Goal: Task Accomplishment & Management: Use online tool/utility

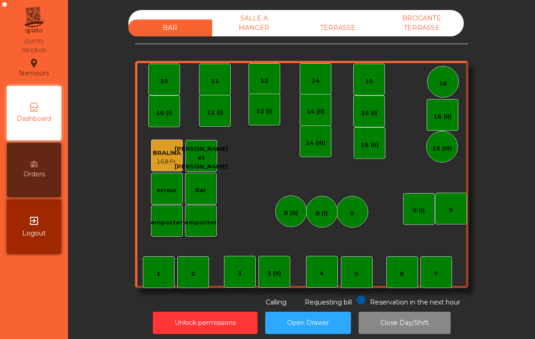
click at [355, 23] on div "TERRASSE" at bounding box center [338, 28] width 84 height 17
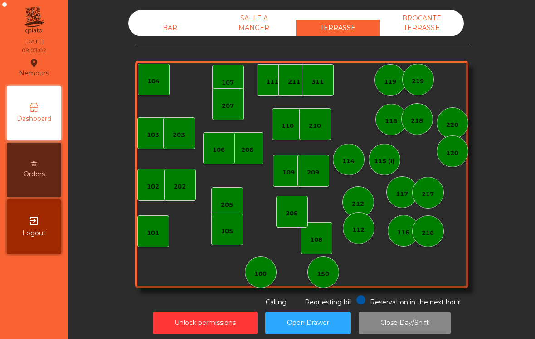
click at [147, 138] on div "103" at bounding box center [153, 133] width 32 height 32
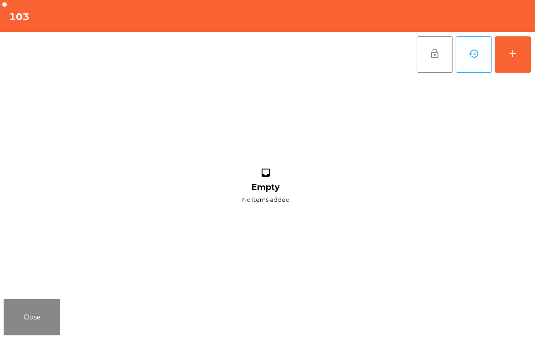
click at [524, 49] on button "add" at bounding box center [513, 54] width 36 height 36
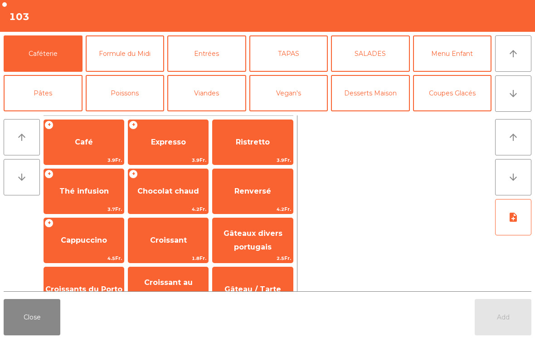
click at [80, 253] on div "+ Cappuccino 4.5Fr." at bounding box center [84, 239] width 81 height 45
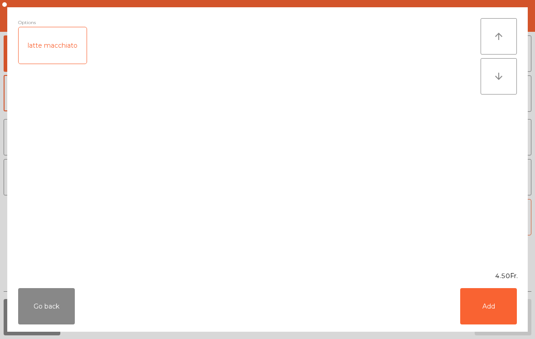
click at [493, 303] on button "Add" at bounding box center [489, 306] width 57 height 36
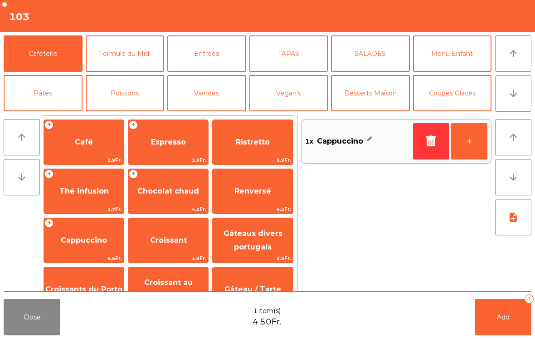
click at [477, 139] on button "+" at bounding box center [470, 141] width 36 height 36
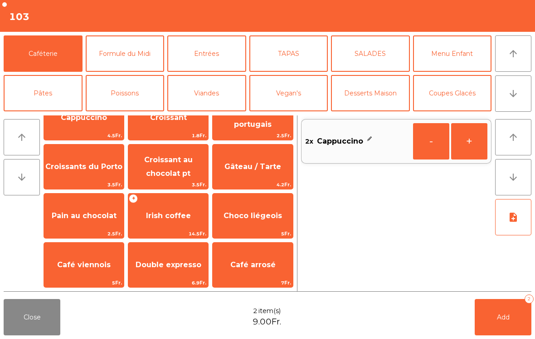
scroll to position [123, 0]
click at [144, 265] on span "Double expresso" at bounding box center [169, 264] width 66 height 9
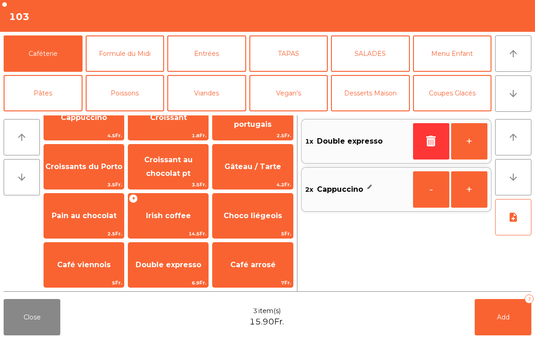
click at [481, 134] on button "+" at bounding box center [470, 141] width 36 height 36
click at [502, 317] on span "Add" at bounding box center [503, 317] width 13 height 8
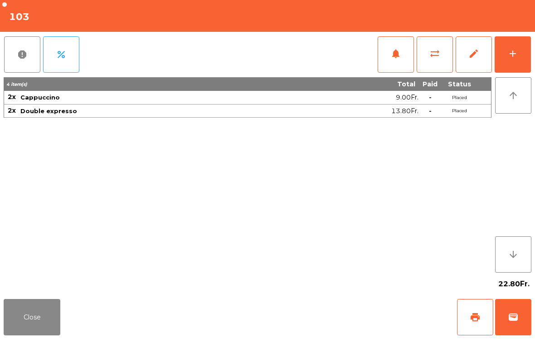
click at [50, 326] on button "Close" at bounding box center [32, 317] width 57 height 36
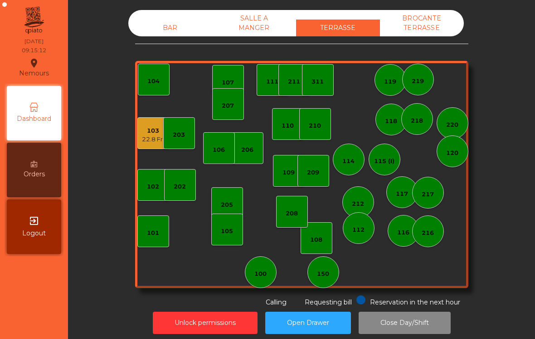
click at [351, 160] on div "114" at bounding box center [349, 161] width 12 height 9
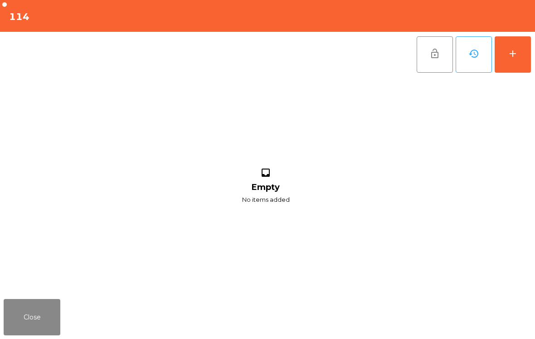
click at [515, 56] on div "add" at bounding box center [513, 53] width 11 height 11
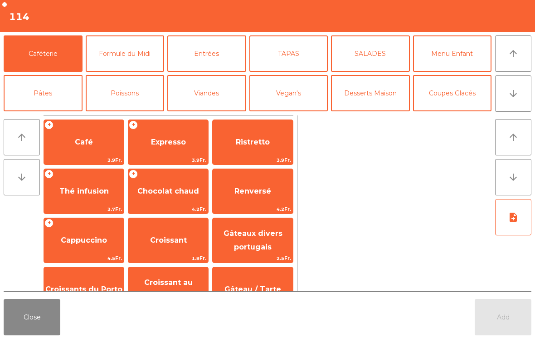
click at [96, 152] on span "Café" at bounding box center [84, 142] width 80 height 25
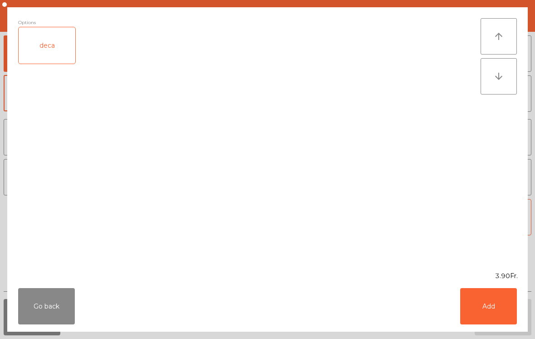
click at [496, 309] on button "Add" at bounding box center [489, 306] width 57 height 36
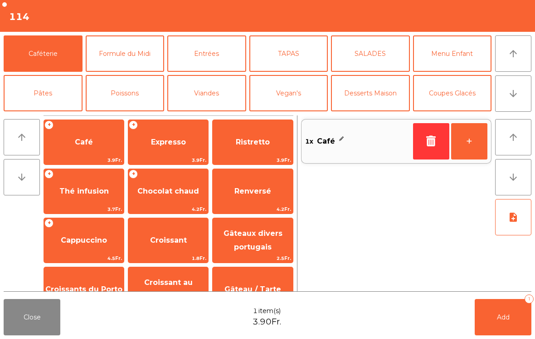
click at [472, 147] on button "+" at bounding box center [470, 141] width 36 height 36
click at [508, 312] on button "Add 2" at bounding box center [503, 317] width 57 height 36
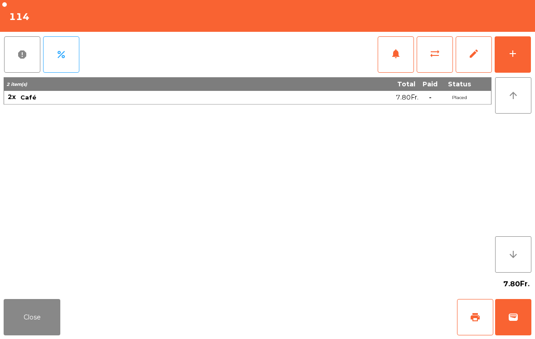
click at [20, 332] on button "Close" at bounding box center [32, 317] width 57 height 36
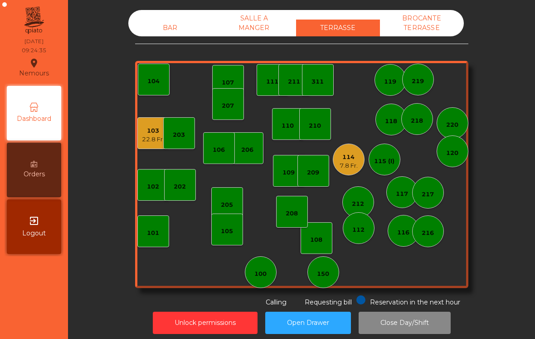
click at [158, 228] on div "101" at bounding box center [153, 231] width 12 height 13
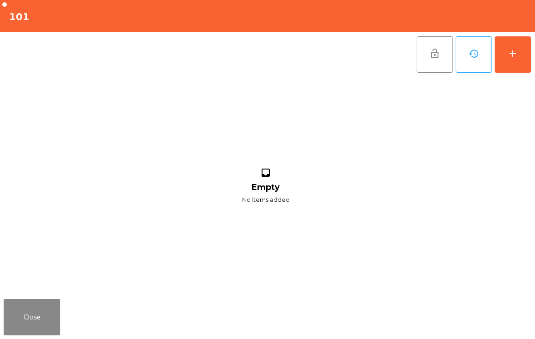
click at [509, 53] on div "add" at bounding box center [513, 53] width 11 height 11
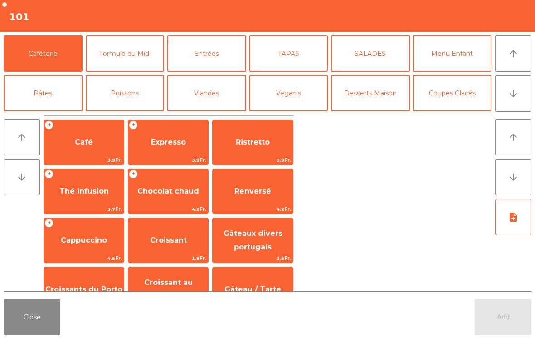
click at [101, 161] on span "3.9Fr." at bounding box center [84, 160] width 80 height 9
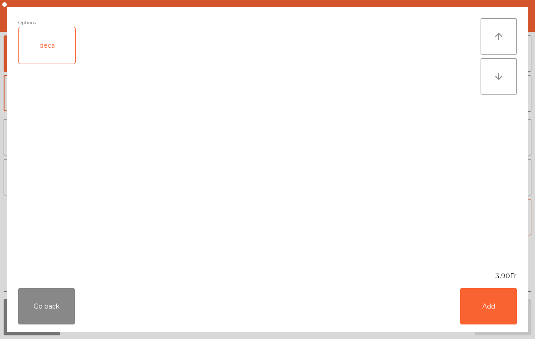
click at [504, 313] on button "Add" at bounding box center [489, 306] width 57 height 36
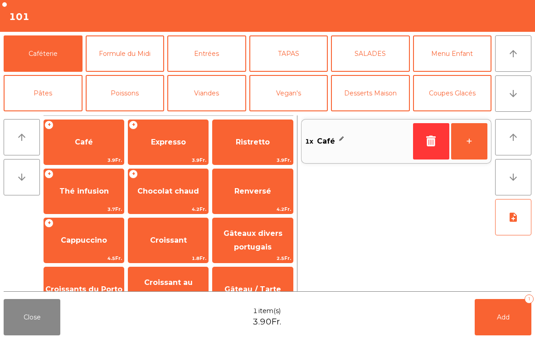
click at [476, 148] on button "+" at bounding box center [470, 141] width 36 height 36
click at [508, 324] on button "Add 2" at bounding box center [503, 317] width 57 height 36
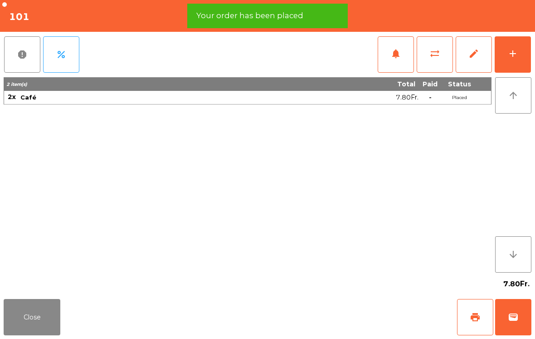
click at [478, 314] on span "print" at bounding box center [475, 316] width 11 height 11
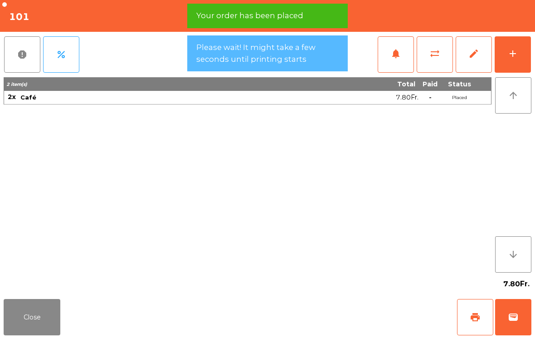
click at [40, 318] on button "Close" at bounding box center [32, 317] width 57 height 36
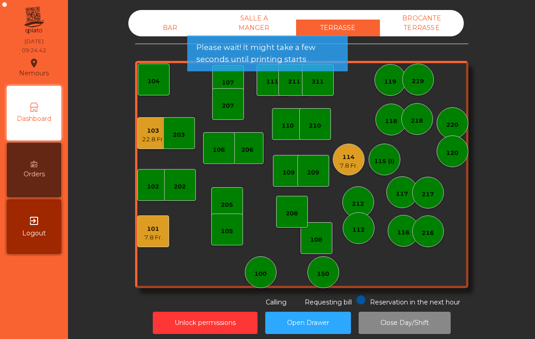
click at [154, 135] on div "22.8 Fr." at bounding box center [153, 139] width 22 height 9
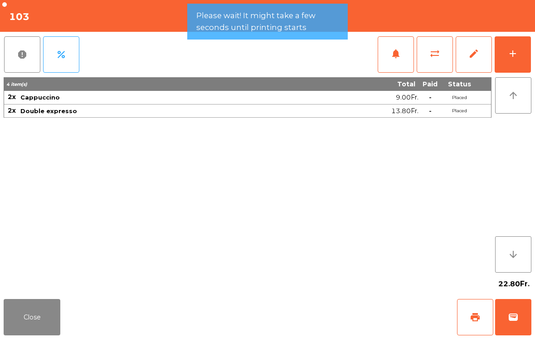
click at [475, 319] on span "print" at bounding box center [475, 316] width 11 height 11
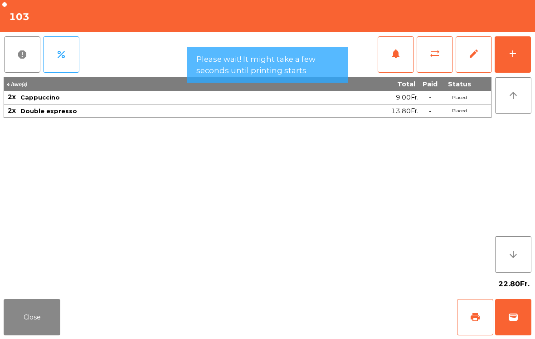
click at [35, 323] on button "Close" at bounding box center [32, 317] width 57 height 36
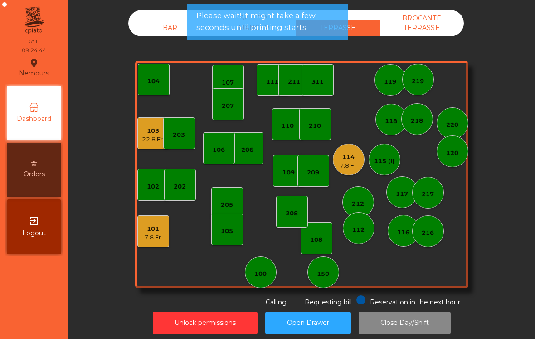
click at [232, 87] on div "107" at bounding box center [228, 81] width 32 height 32
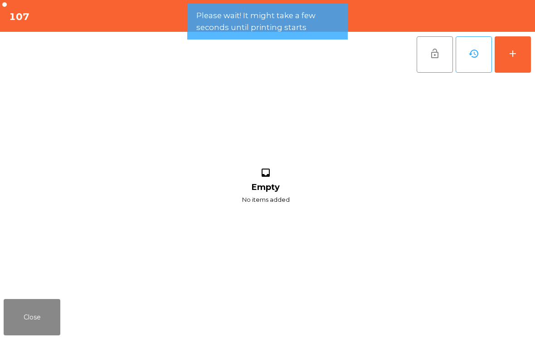
click at [511, 47] on button "add" at bounding box center [513, 54] width 36 height 36
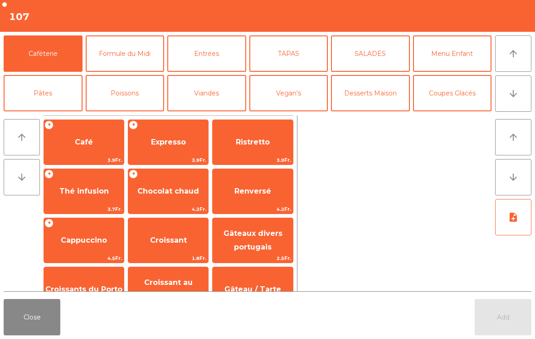
click at [521, 103] on button "arrow_downward" at bounding box center [514, 93] width 36 height 36
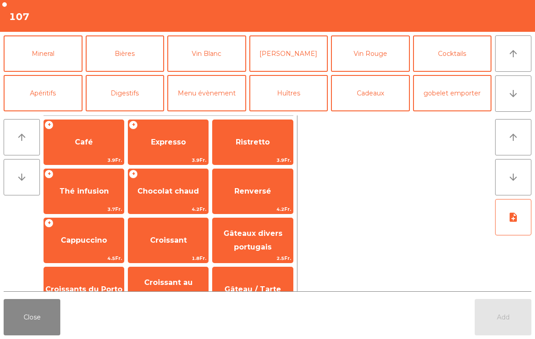
click at [60, 54] on button "Mineral" at bounding box center [43, 53] width 79 height 36
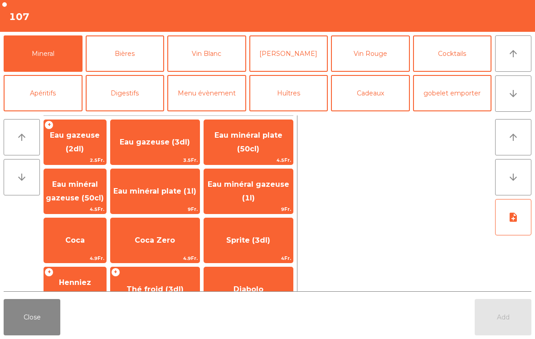
click at [103, 282] on span "Henniez gommée (3dl)" at bounding box center [75, 289] width 56 height 22
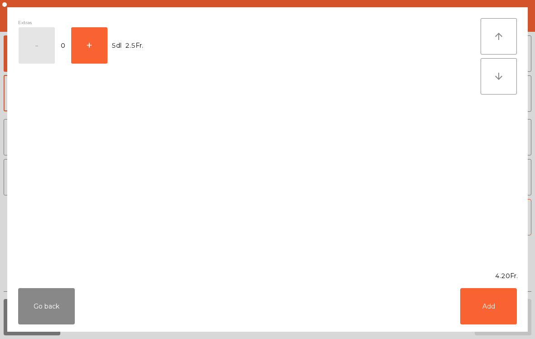
click at [478, 308] on button "Add" at bounding box center [489, 306] width 57 height 36
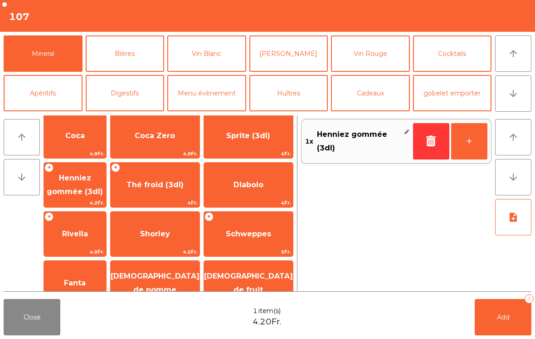
scroll to position [105, 0]
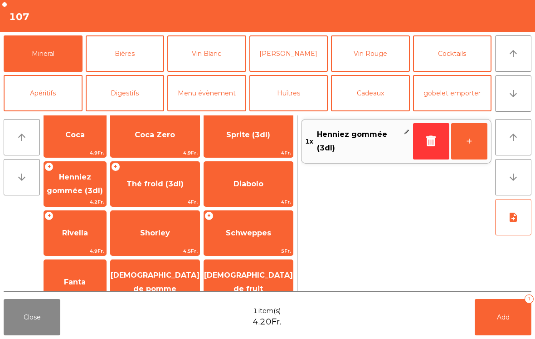
click at [99, 239] on span "Rivella" at bounding box center [75, 233] width 62 height 25
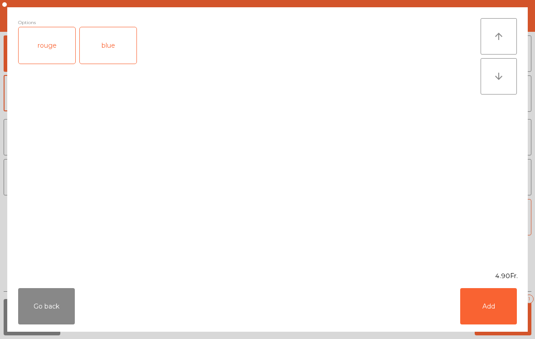
click at [505, 311] on button "Add" at bounding box center [489, 306] width 57 height 36
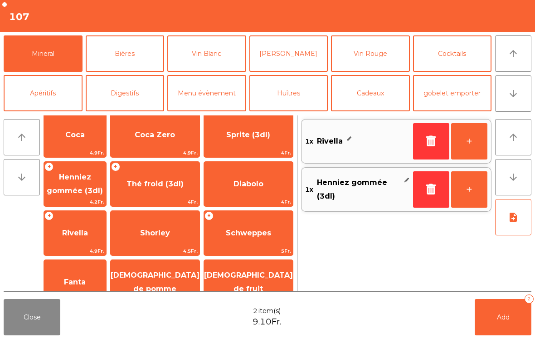
click at [506, 322] on button "Add 2" at bounding box center [503, 317] width 57 height 36
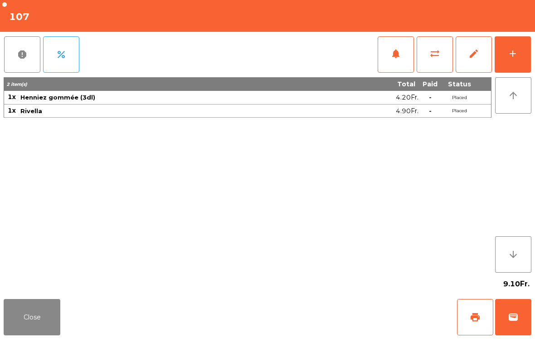
click at [514, 58] on div "add" at bounding box center [513, 53] width 11 height 11
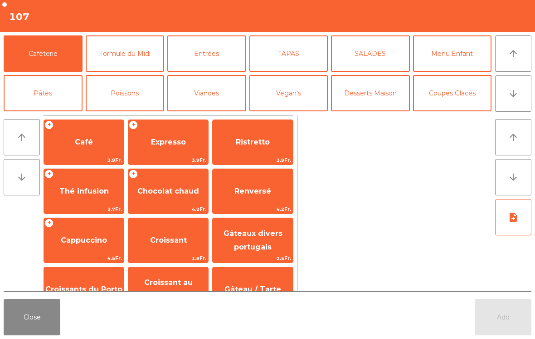
click at [520, 98] on button "arrow_downward" at bounding box center [514, 93] width 36 height 36
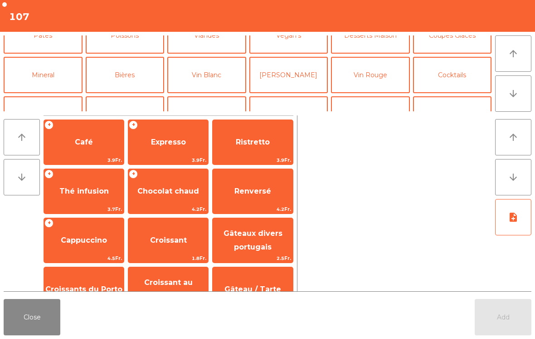
click at [37, 57] on button "Mineral" at bounding box center [43, 75] width 79 height 36
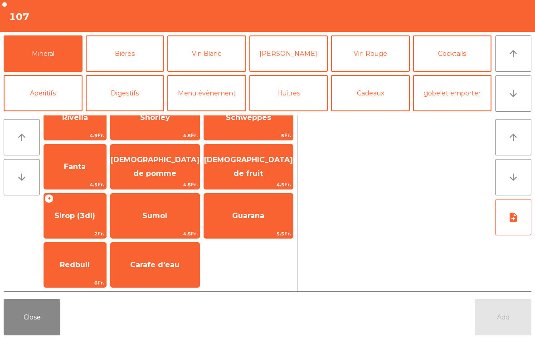
scroll to position [165, 0]
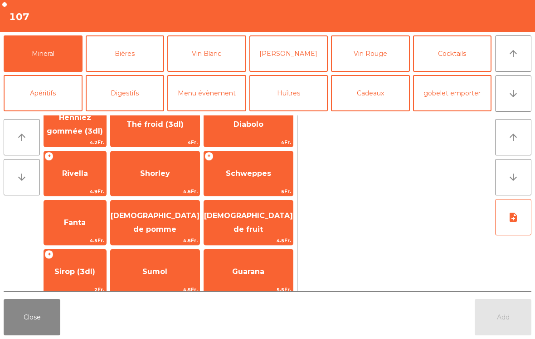
click at [75, 172] on span "Rivella" at bounding box center [75, 173] width 26 height 9
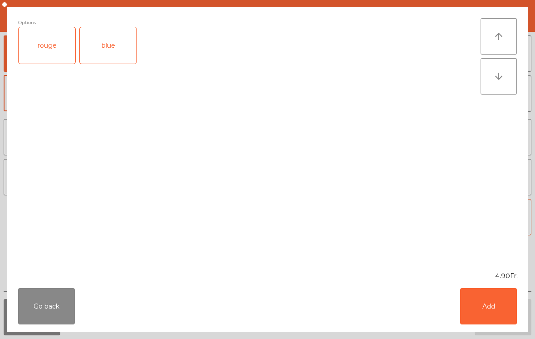
click at [476, 304] on button "Add" at bounding box center [489, 306] width 57 height 36
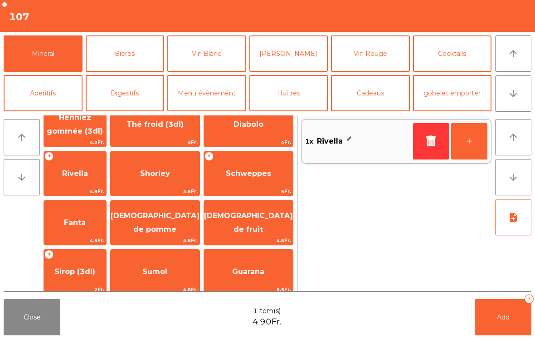
click at [517, 55] on icon "arrow_upward" at bounding box center [513, 53] width 11 height 11
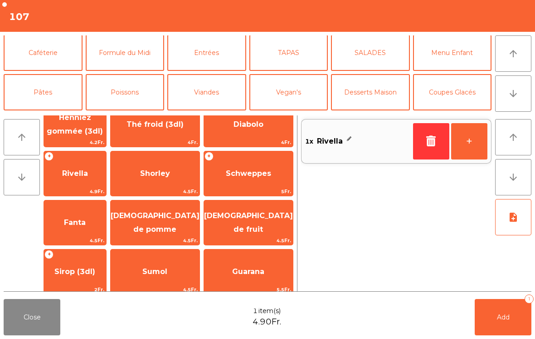
click at [41, 54] on button "Caféterie" at bounding box center [43, 52] width 79 height 36
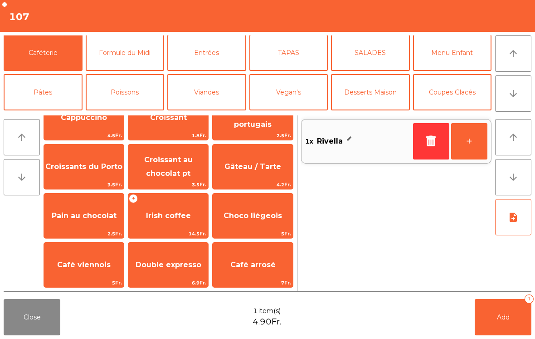
scroll to position [123, 0]
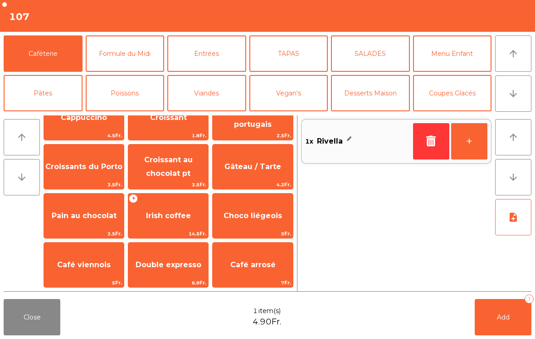
click at [159, 177] on span "Croissant au chocolat pt" at bounding box center [168, 166] width 49 height 22
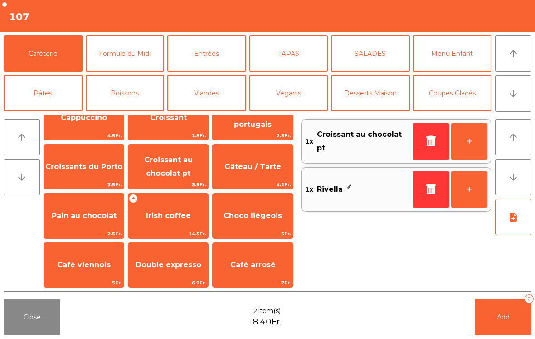
click at [470, 147] on button "+" at bounding box center [470, 141] width 36 height 36
click at [425, 145] on button "-" at bounding box center [431, 141] width 36 height 36
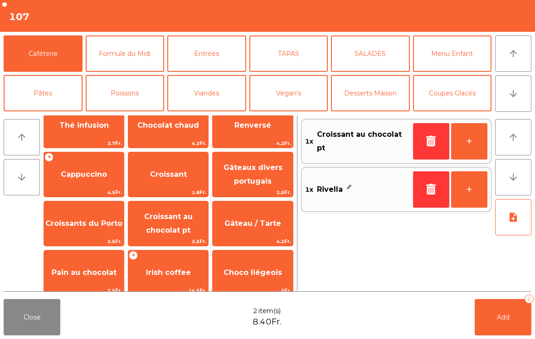
scroll to position [64, 0]
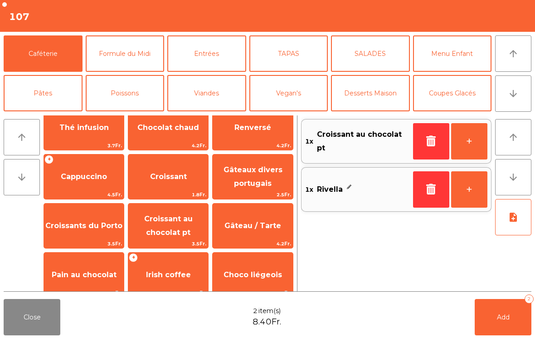
click at [163, 180] on span "Croissant" at bounding box center [168, 176] width 37 height 9
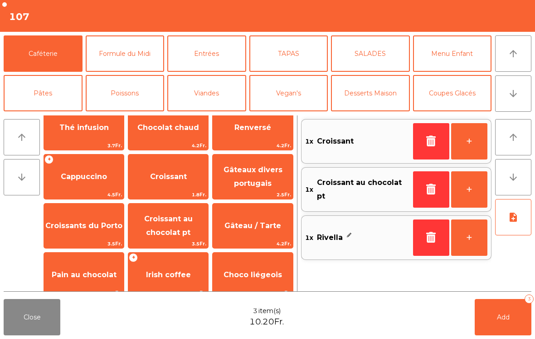
click at [476, 152] on button "+" at bounding box center [470, 141] width 36 height 36
click at [497, 320] on span "Add" at bounding box center [503, 317] width 13 height 8
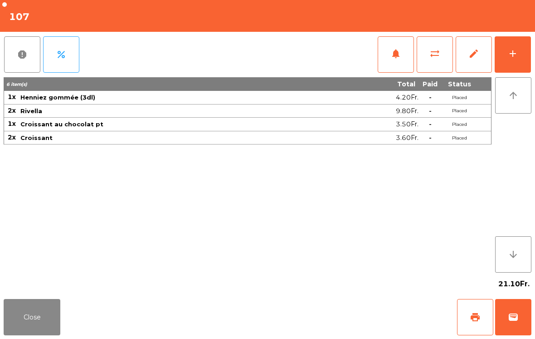
click at [15, 318] on button "Close" at bounding box center [32, 317] width 57 height 36
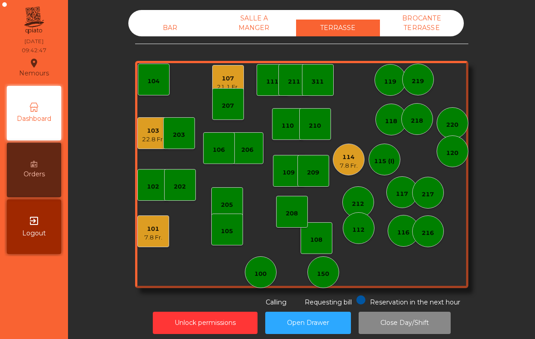
click at [149, 233] on div "7.8 Fr." at bounding box center [153, 237] width 18 height 9
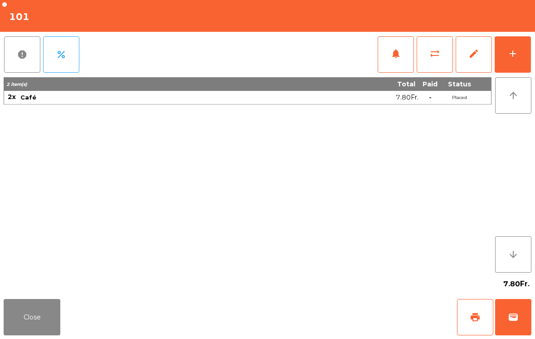
click at [519, 56] on button "add" at bounding box center [513, 54] width 36 height 36
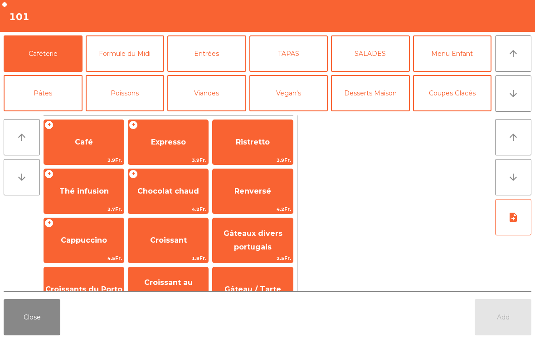
click at [36, 333] on button "Close" at bounding box center [32, 317] width 57 height 36
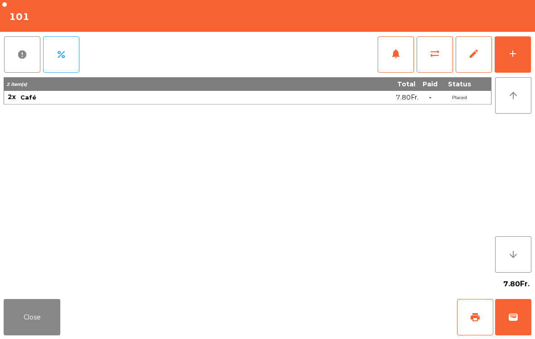
click at [49, 323] on button "Close" at bounding box center [32, 317] width 57 height 36
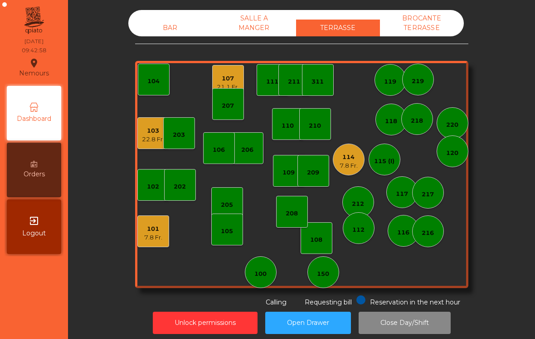
click at [224, 78] on div "107" at bounding box center [228, 78] width 22 height 9
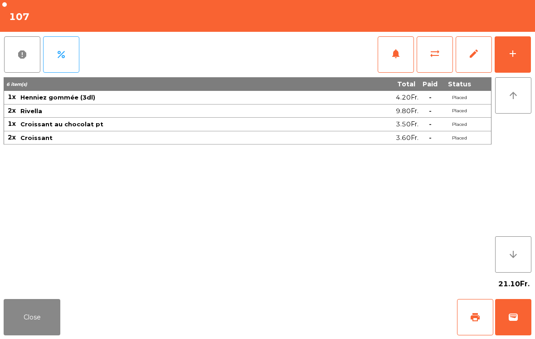
click at [470, 317] on span "print" at bounding box center [475, 316] width 11 height 11
click at [30, 293] on div "21.10Fr." at bounding box center [268, 283] width 528 height 23
click at [26, 309] on button "Close" at bounding box center [32, 317] width 57 height 36
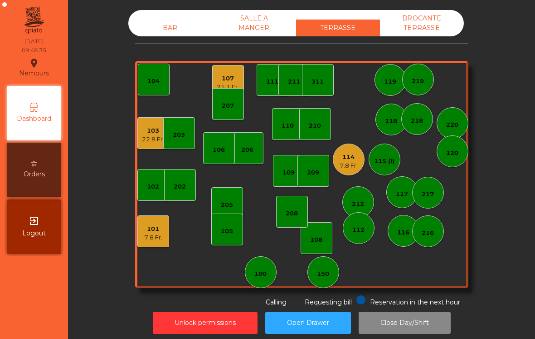
click at [151, 142] on div "22.8 Fr." at bounding box center [153, 139] width 22 height 9
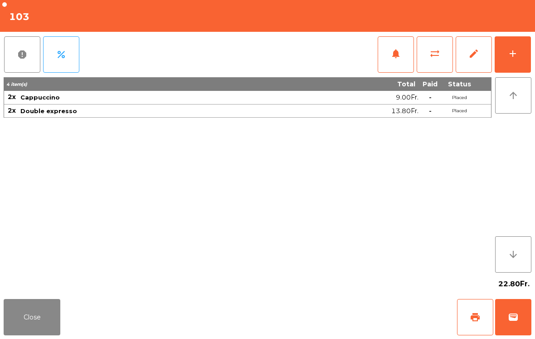
click at [32, 320] on button "Close" at bounding box center [32, 317] width 57 height 36
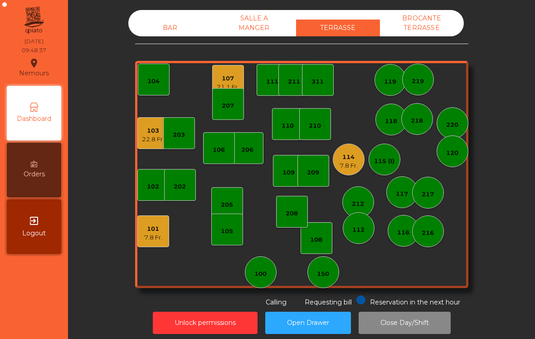
click at [156, 236] on div "7.8 Fr." at bounding box center [153, 237] width 18 height 9
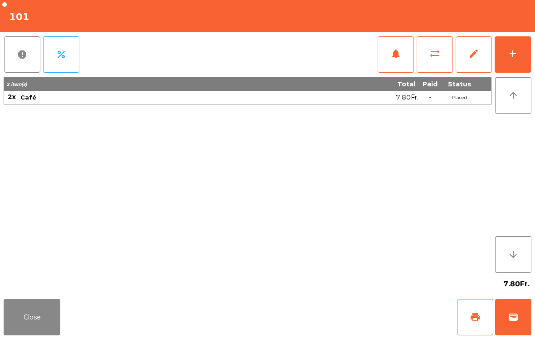
click at [42, 324] on button "Close" at bounding box center [32, 317] width 57 height 36
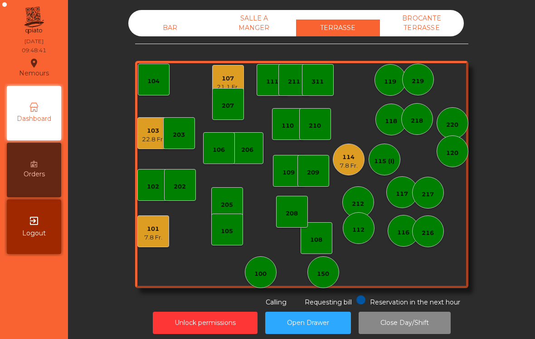
click at [162, 231] on div "101" at bounding box center [153, 228] width 18 height 9
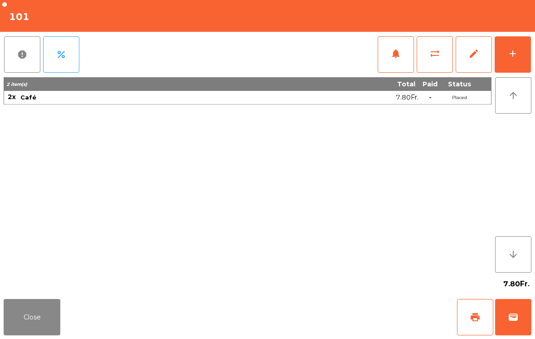
click at [521, 54] on button "add" at bounding box center [513, 54] width 36 height 36
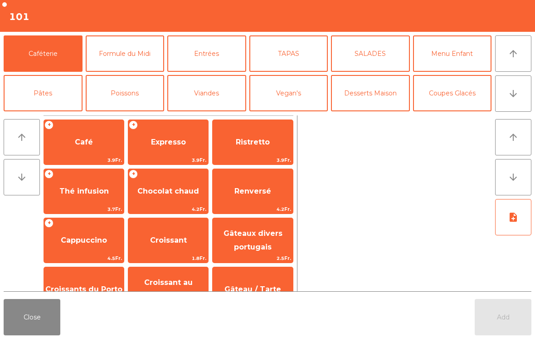
click at [193, 243] on span "Croissant" at bounding box center [168, 240] width 80 height 25
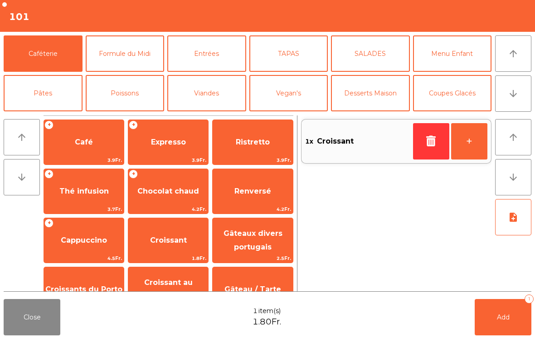
click at [472, 135] on button "+" at bounding box center [470, 141] width 36 height 36
click at [498, 308] on button "Add 2" at bounding box center [503, 317] width 57 height 36
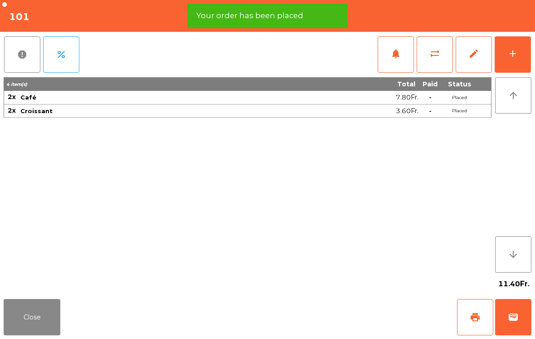
click at [481, 313] on button "print" at bounding box center [475, 317] width 36 height 36
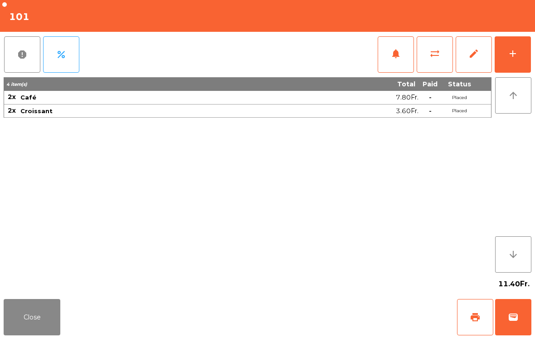
click at [19, 319] on button "Close" at bounding box center [32, 317] width 57 height 36
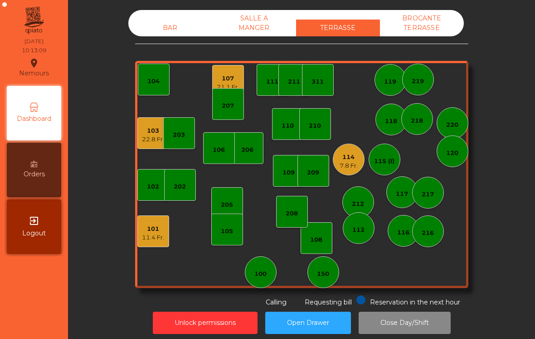
click at [232, 82] on div "107" at bounding box center [228, 78] width 22 height 9
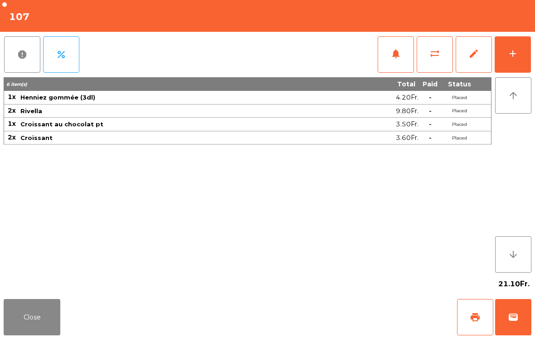
click at [510, 324] on button "wallet" at bounding box center [514, 317] width 36 height 36
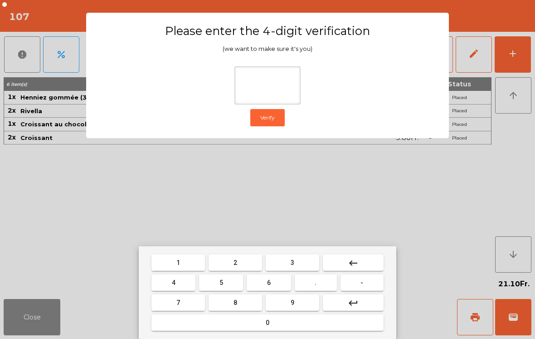
type input "*"
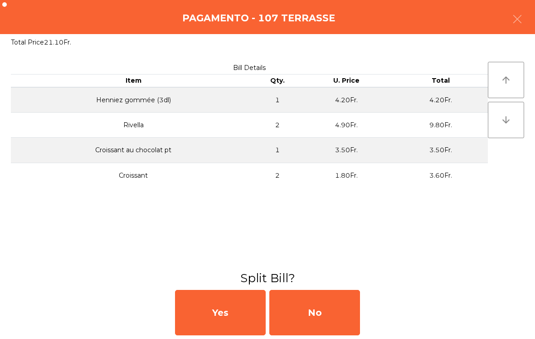
click at [334, 317] on div "No" at bounding box center [315, 312] width 91 height 45
click at [329, 318] on div "MB" at bounding box center [315, 312] width 91 height 45
click at [325, 301] on div "No" at bounding box center [315, 312] width 91 height 45
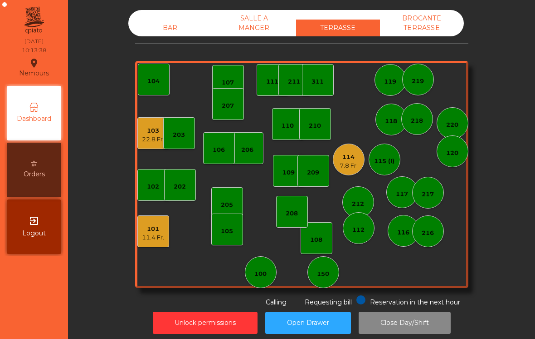
click at [350, 161] on div "7.8 Fr." at bounding box center [349, 165] width 18 height 9
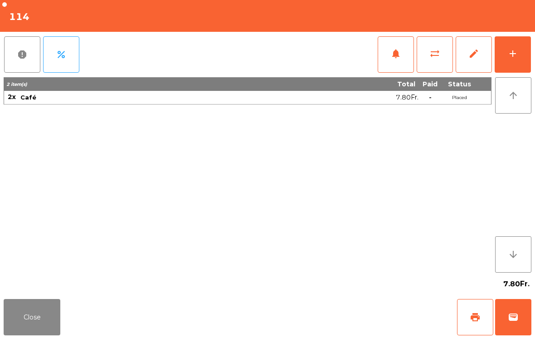
click at [433, 64] on button "sync_alt" at bounding box center [435, 54] width 36 height 36
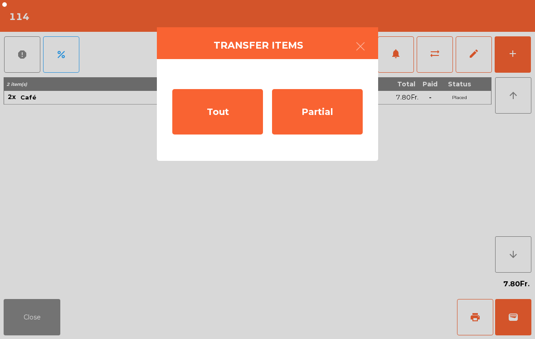
click at [219, 124] on div "Tout" at bounding box center [217, 111] width 91 height 45
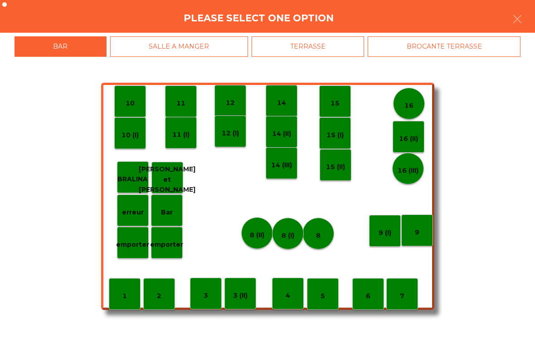
click at [182, 134] on p "11 (I)" at bounding box center [180, 134] width 17 height 10
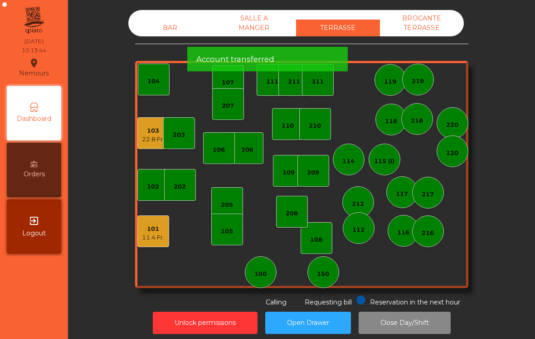
click at [162, 29] on div "BAR" at bounding box center [170, 28] width 84 height 17
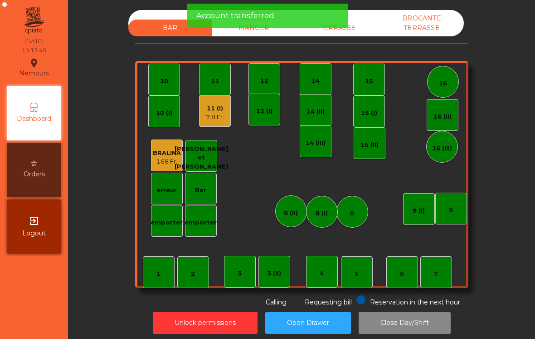
click at [215, 125] on div "11 (I) 7.8 Fr." at bounding box center [215, 111] width 32 height 32
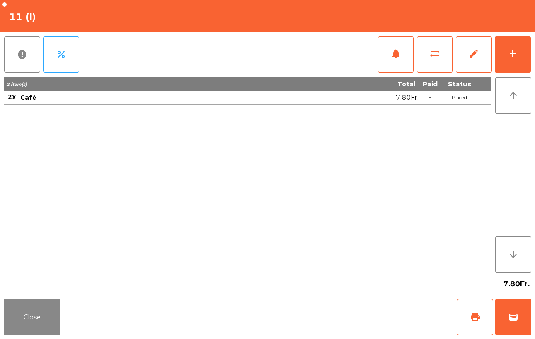
click at [428, 63] on button "sync_alt" at bounding box center [435, 54] width 36 height 36
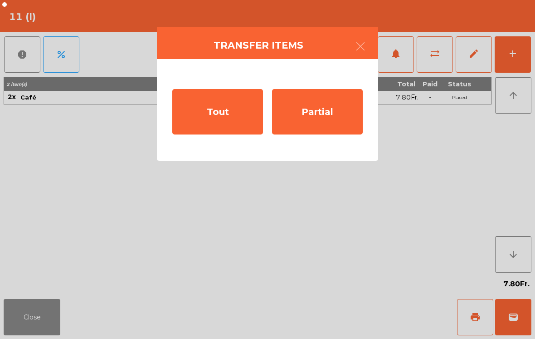
click at [200, 132] on div "Tout" at bounding box center [217, 111] width 91 height 45
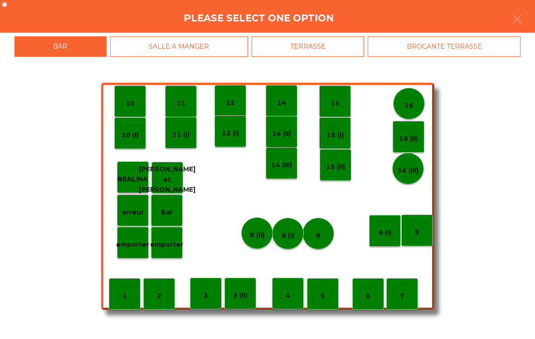
click at [293, 51] on div "TERRASSE" at bounding box center [308, 46] width 113 height 20
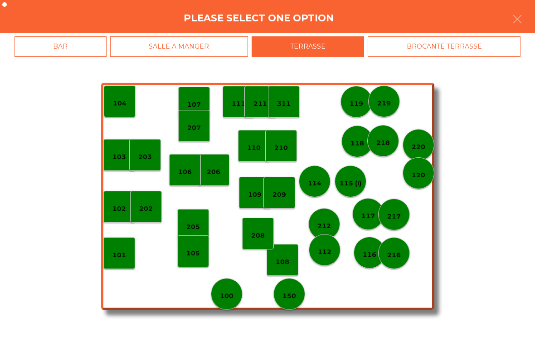
click at [194, 137] on div "207" at bounding box center [194, 126] width 32 height 32
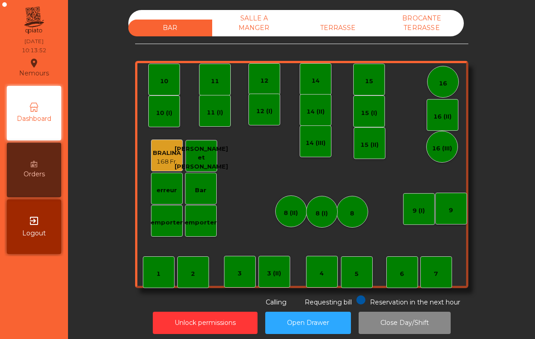
click at [340, 31] on div "TERRASSE" at bounding box center [338, 28] width 84 height 17
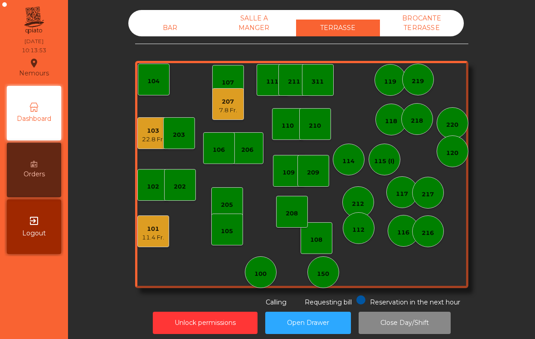
click at [151, 133] on div "103" at bounding box center [153, 130] width 22 height 9
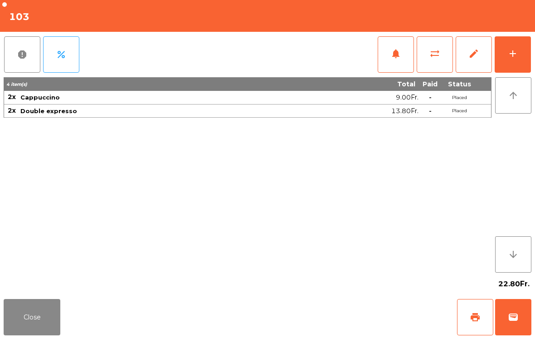
click at [521, 312] on button "wallet" at bounding box center [514, 317] width 36 height 36
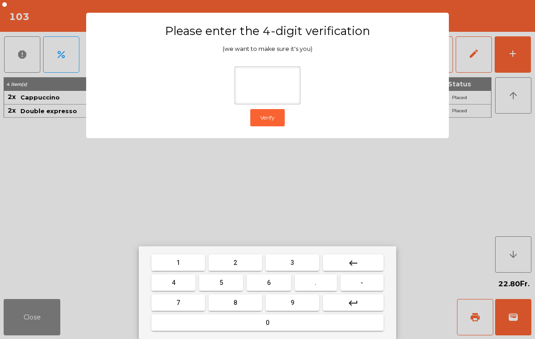
type input "*"
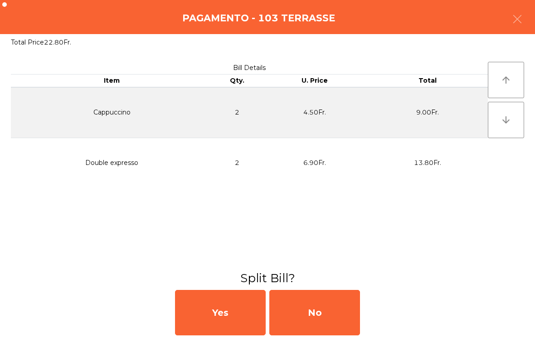
click at [335, 312] on div "No" at bounding box center [315, 312] width 91 height 45
click at [324, 313] on div "MB" at bounding box center [315, 312] width 91 height 45
click at [325, 309] on div "No" at bounding box center [315, 312] width 91 height 45
click at [339, 312] on div "No" at bounding box center [315, 312] width 91 height 45
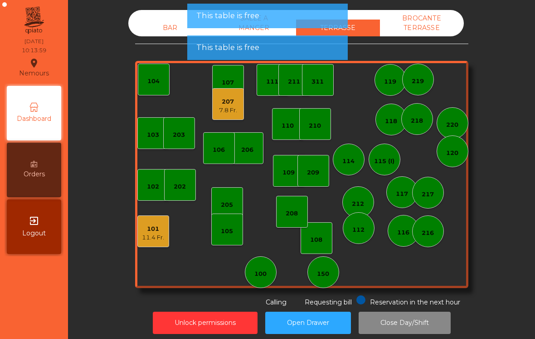
click at [142, 236] on div "101 11.4 Fr." at bounding box center [153, 231] width 32 height 32
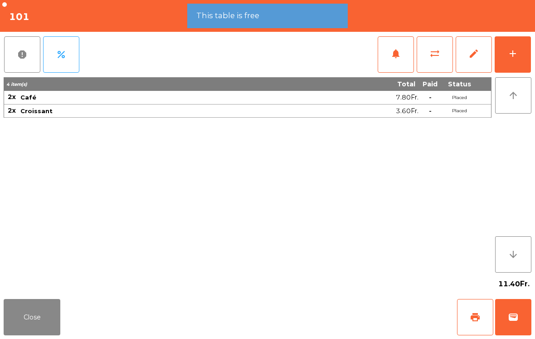
click at [528, 319] on button "wallet" at bounding box center [514, 317] width 36 height 36
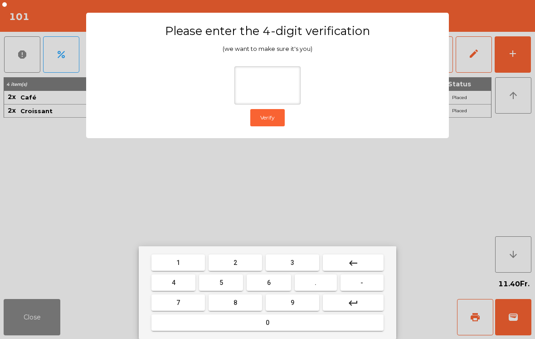
type input "*"
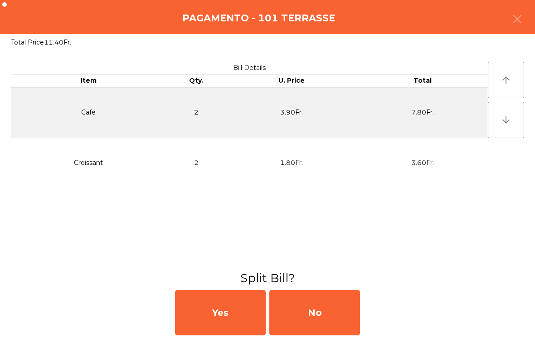
click at [338, 318] on div "No" at bounding box center [315, 312] width 91 height 45
click at [338, 318] on div "MB" at bounding box center [315, 312] width 91 height 45
click at [330, 309] on div "No" at bounding box center [315, 312] width 91 height 45
click at [325, 314] on div "No" at bounding box center [315, 312] width 91 height 45
click at [331, 321] on div "No" at bounding box center [315, 312] width 91 height 45
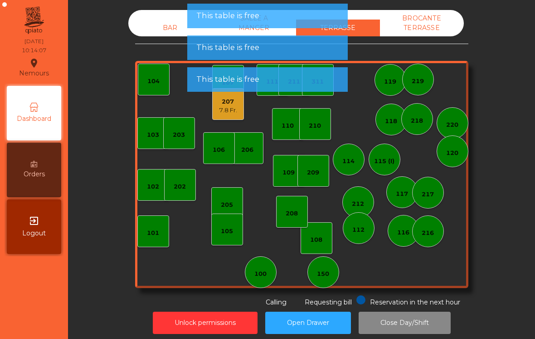
click at [321, 247] on div "108" at bounding box center [317, 238] width 32 height 32
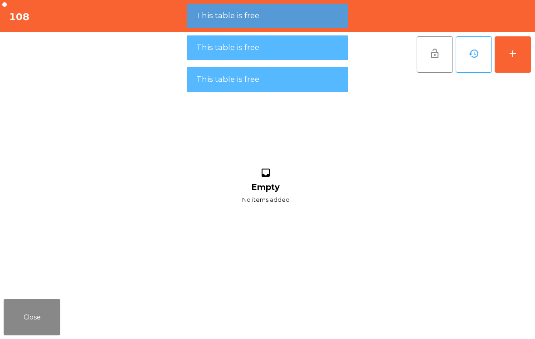
click at [39, 322] on button "Close" at bounding box center [32, 317] width 57 height 36
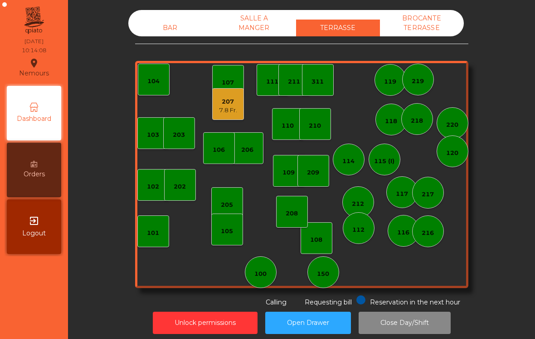
click at [296, 222] on div "208" at bounding box center [292, 212] width 32 height 32
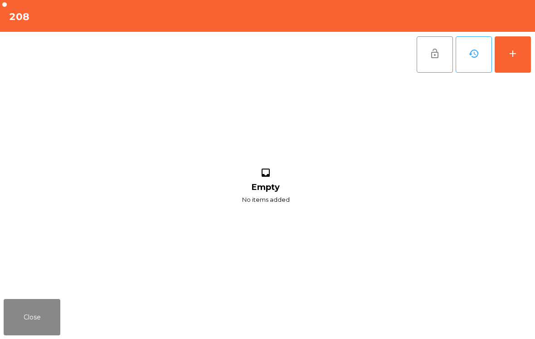
click at [512, 58] on div "add" at bounding box center [513, 53] width 11 height 11
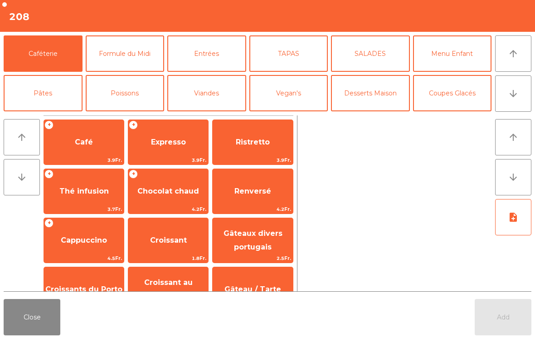
click at [521, 105] on button "arrow_downward" at bounding box center [514, 93] width 36 height 36
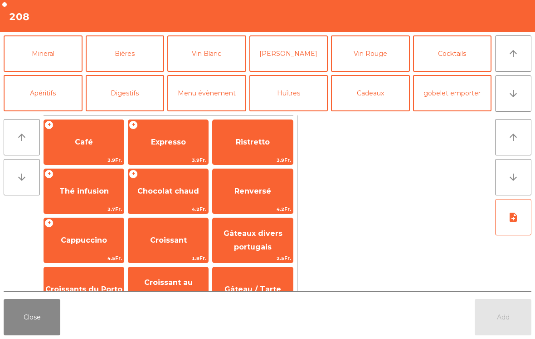
click at [44, 64] on button "Mineral" at bounding box center [43, 53] width 79 height 36
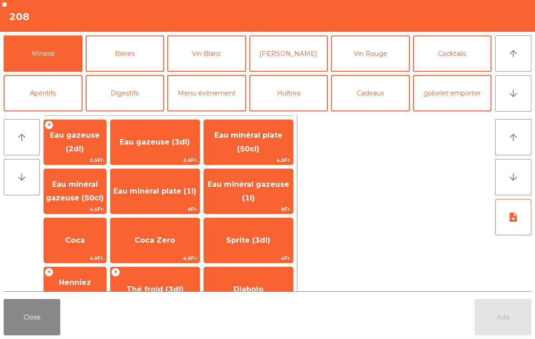
click at [73, 152] on span "Eau gazeuse (2dl)" at bounding box center [75, 142] width 62 height 39
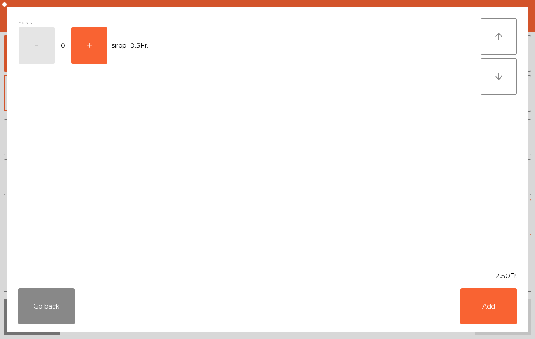
click at [96, 54] on button "+" at bounding box center [89, 45] width 36 height 36
click at [488, 307] on button "Add" at bounding box center [489, 306] width 57 height 36
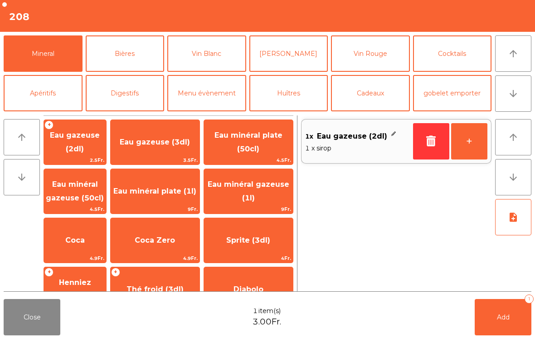
click at [81, 281] on span "Henniez gommée (3dl)" at bounding box center [75, 289] width 56 height 22
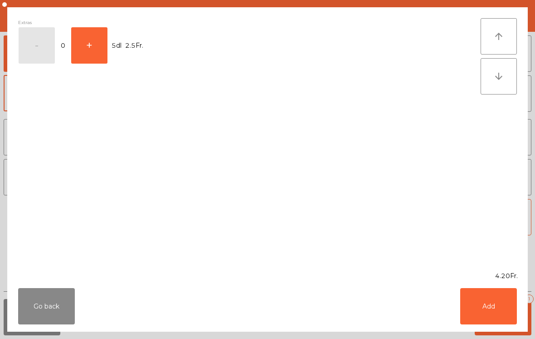
click at [500, 306] on button "Add" at bounding box center [489, 306] width 57 height 36
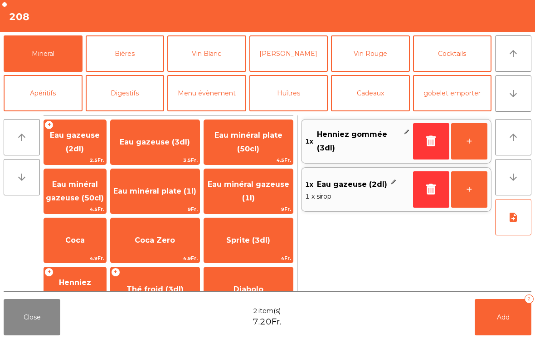
click at [497, 319] on span "Add" at bounding box center [503, 317] width 13 height 8
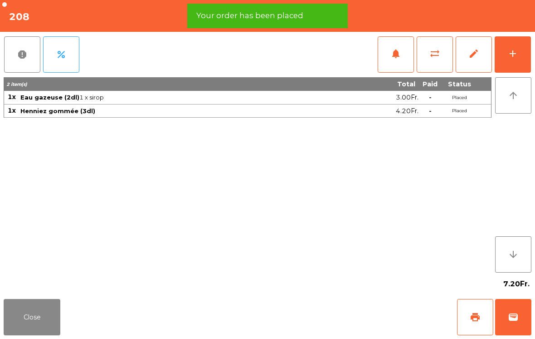
click at [476, 318] on span "print" at bounding box center [475, 316] width 11 height 11
click at [28, 314] on button "Close" at bounding box center [32, 317] width 57 height 36
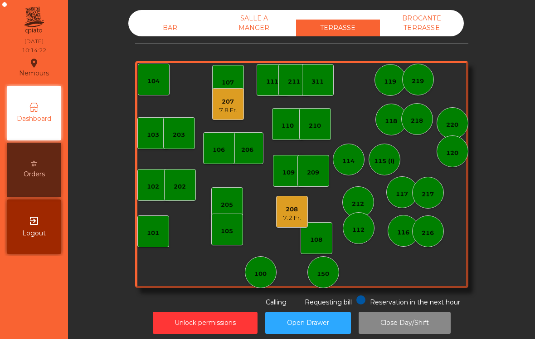
click at [435, 194] on div "217" at bounding box center [428, 193] width 32 height 32
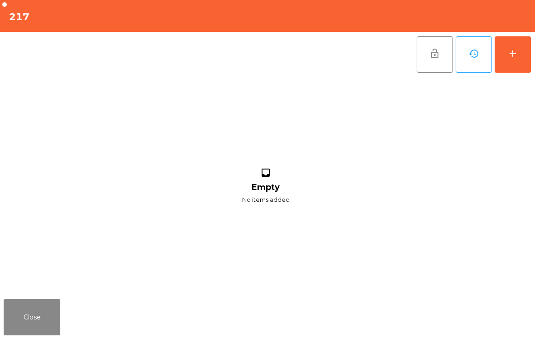
click at [520, 56] on button "add" at bounding box center [513, 54] width 36 height 36
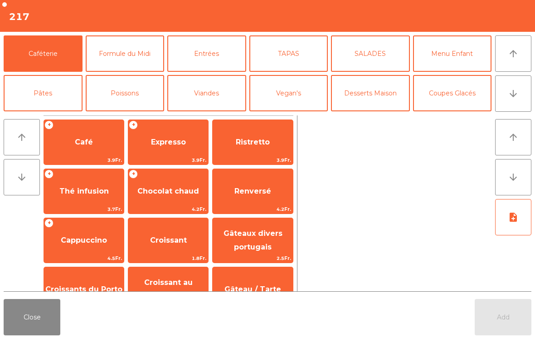
click at [522, 98] on button "arrow_downward" at bounding box center [514, 93] width 36 height 36
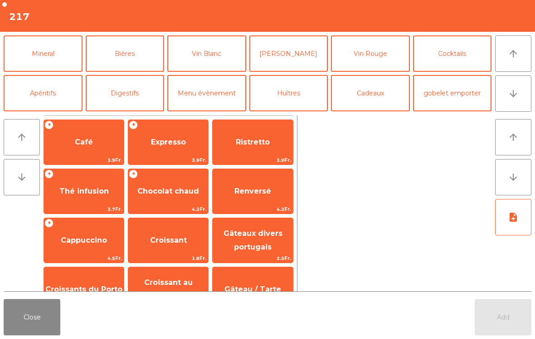
click at [28, 54] on button "Mineral" at bounding box center [43, 53] width 79 height 36
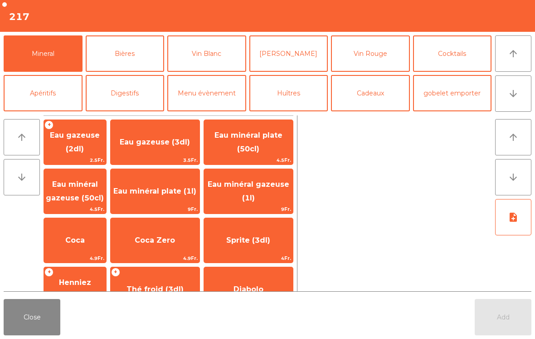
click at [72, 236] on span "Coca" at bounding box center [75, 240] width 62 height 25
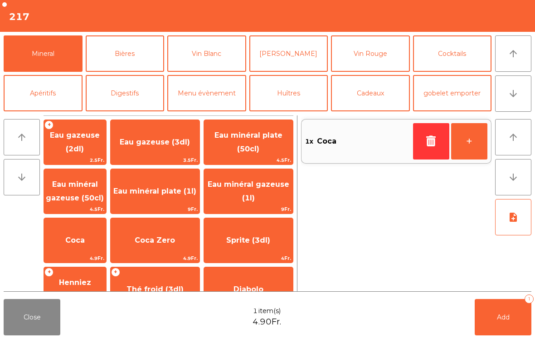
click at [472, 138] on button "+" at bounding box center [470, 141] width 36 height 36
click at [523, 54] on button "arrow_upward" at bounding box center [514, 53] width 36 height 36
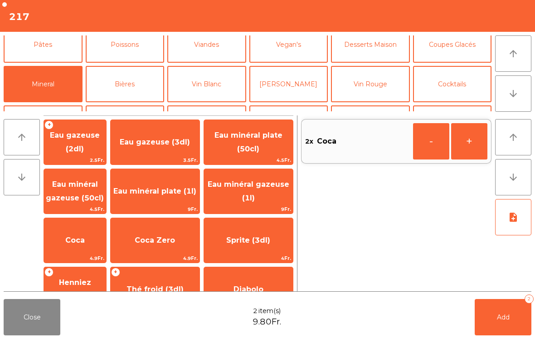
click at [33, 23] on button "Caféterie" at bounding box center [43, 5] width 79 height 36
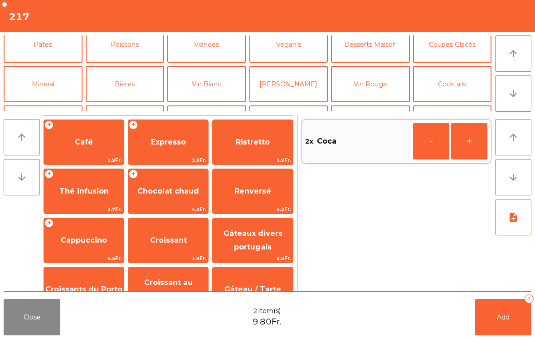
scroll to position [0, 0]
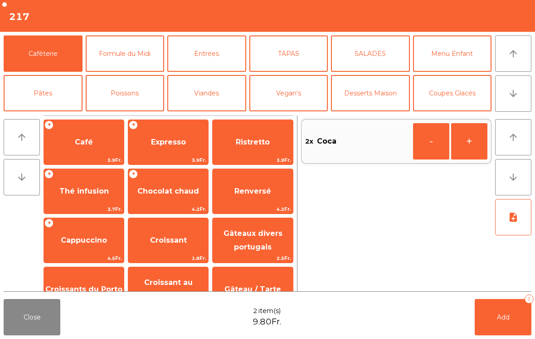
click at [72, 286] on span "Croissants du Porto" at bounding box center [83, 289] width 77 height 9
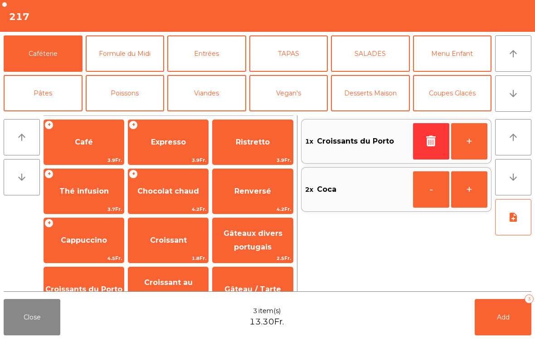
click at [503, 316] on span "Add" at bounding box center [503, 317] width 13 height 8
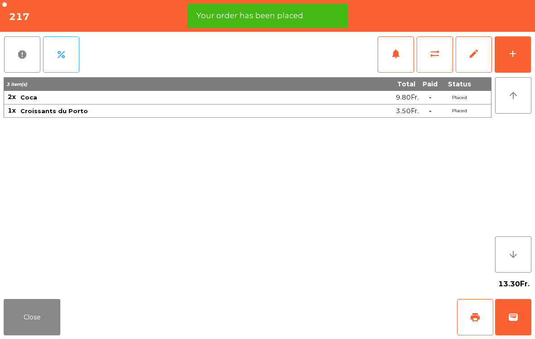
click at [476, 317] on span "print" at bounding box center [475, 316] width 11 height 11
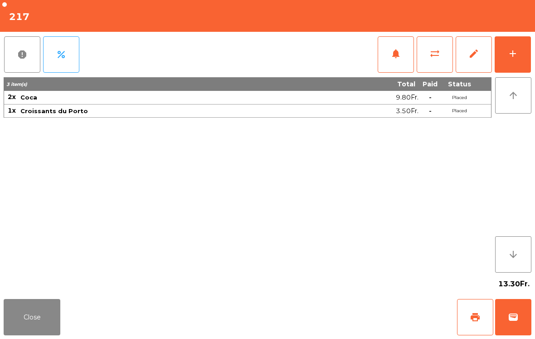
click at [521, 319] on button "wallet" at bounding box center [514, 317] width 36 height 36
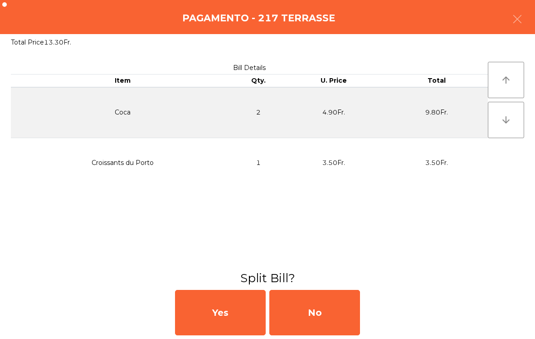
click at [347, 319] on div "No" at bounding box center [315, 312] width 91 height 45
click at [335, 319] on div "MB" at bounding box center [315, 312] width 91 height 45
click at [323, 311] on div "No" at bounding box center [315, 312] width 91 height 45
click at [331, 305] on div "No" at bounding box center [315, 312] width 91 height 45
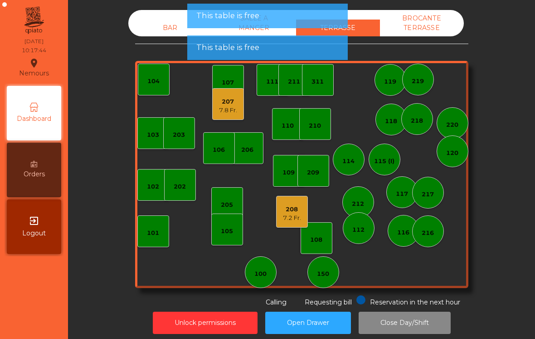
click at [294, 216] on div "7.2 Fr." at bounding box center [292, 217] width 18 height 9
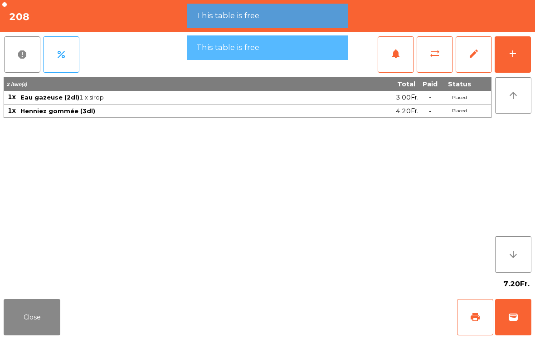
click at [522, 313] on button "wallet" at bounding box center [514, 317] width 36 height 36
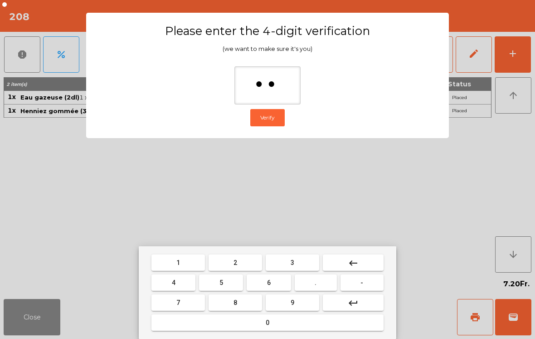
type input "***"
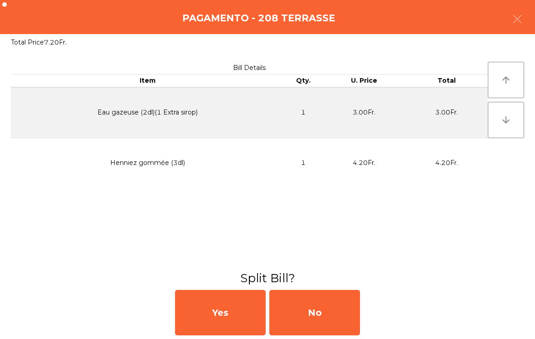
click at [331, 318] on div "No" at bounding box center [315, 312] width 91 height 45
click at [329, 319] on div "MB" at bounding box center [315, 312] width 91 height 45
click at [327, 310] on div "No" at bounding box center [315, 312] width 91 height 45
click at [324, 307] on div "No" at bounding box center [315, 312] width 91 height 45
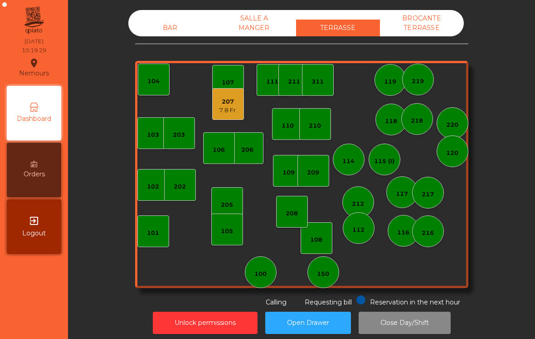
click at [237, 111] on div "7.8 Fr." at bounding box center [228, 110] width 18 height 9
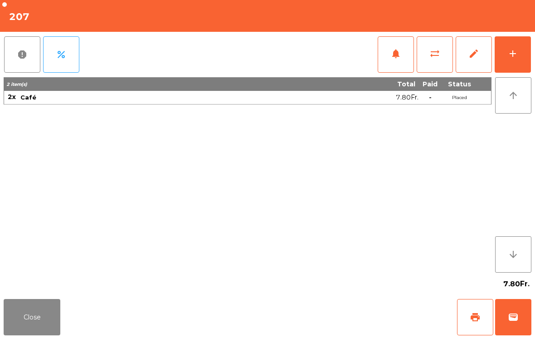
click at [520, 321] on button "wallet" at bounding box center [514, 317] width 36 height 36
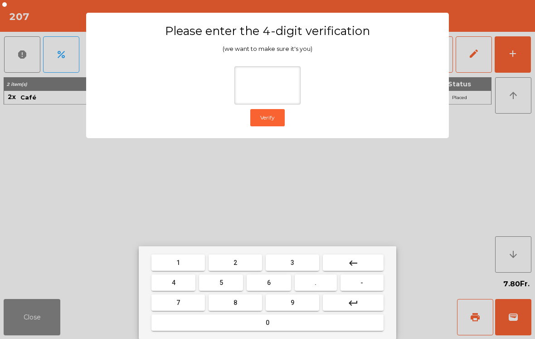
type input "*"
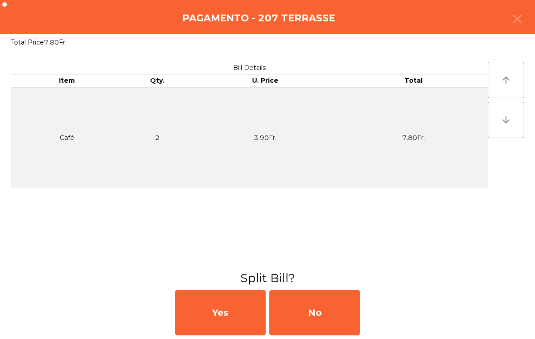
click at [332, 318] on div "No" at bounding box center [315, 312] width 91 height 45
click at [335, 303] on div "MB" at bounding box center [315, 312] width 91 height 45
click at [318, 318] on div "No" at bounding box center [315, 312] width 91 height 45
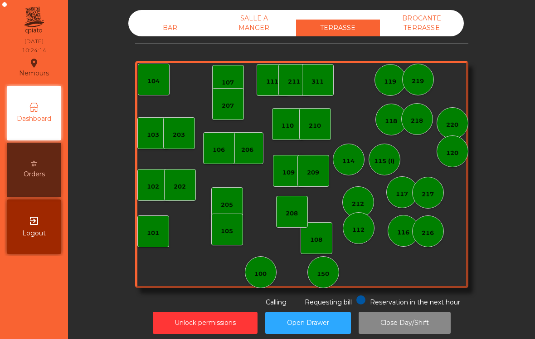
click at [345, 174] on div "114" at bounding box center [349, 159] width 32 height 32
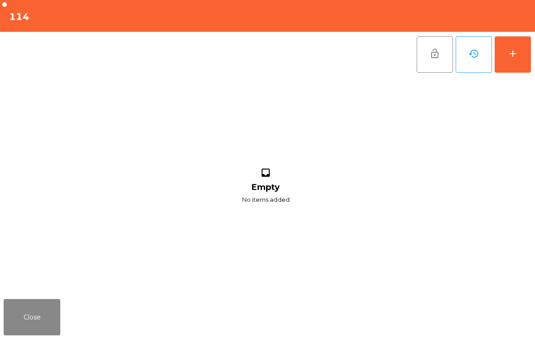
click at [520, 58] on button "add" at bounding box center [513, 54] width 36 height 36
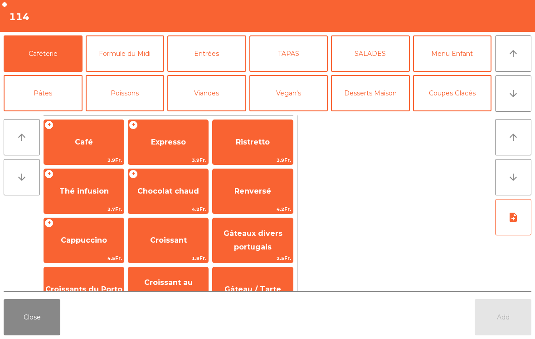
click at [525, 98] on button "arrow_downward" at bounding box center [514, 93] width 36 height 36
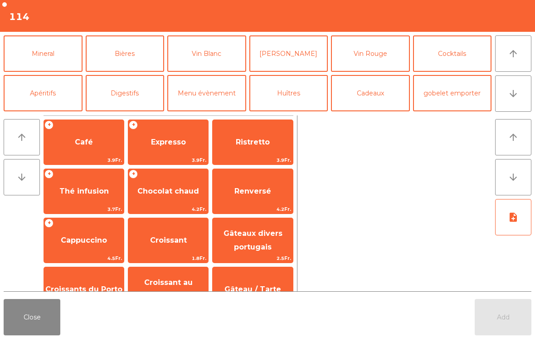
click at [63, 61] on button "Mineral" at bounding box center [43, 53] width 79 height 36
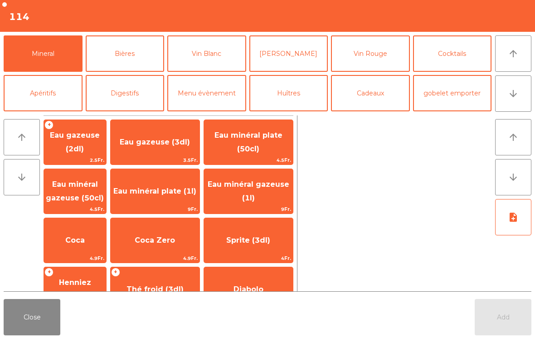
click at [175, 244] on span "Coca Zero" at bounding box center [155, 240] width 40 height 9
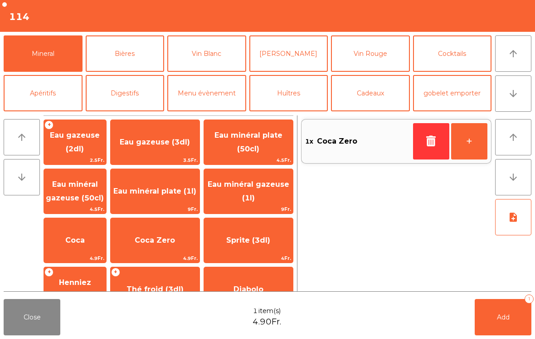
scroll to position [149, 0]
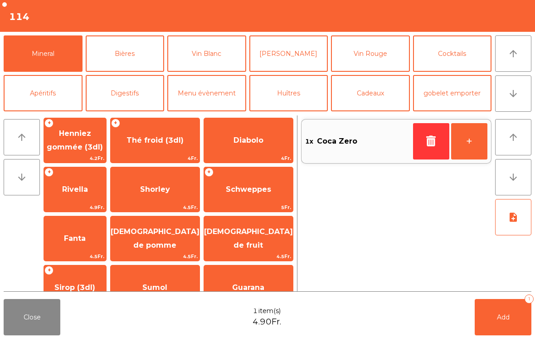
click at [106, 205] on span "4.9Fr." at bounding box center [75, 207] width 62 height 9
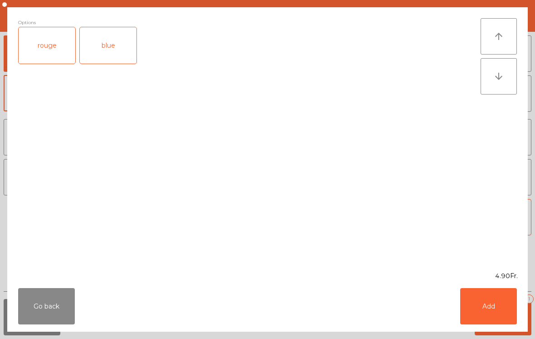
click at [499, 316] on button "Add" at bounding box center [489, 306] width 57 height 36
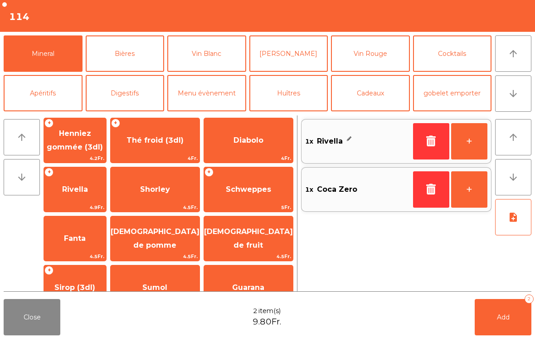
click at [498, 316] on span "Add" at bounding box center [503, 317] width 13 height 8
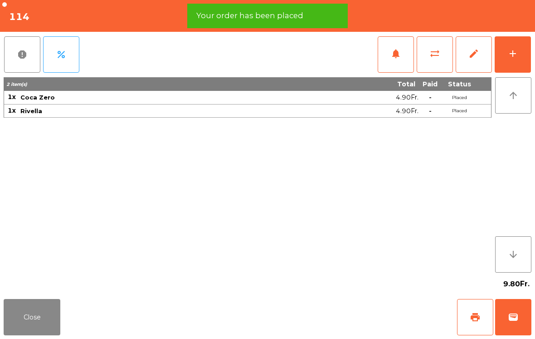
click at [478, 315] on span "print" at bounding box center [475, 316] width 11 height 11
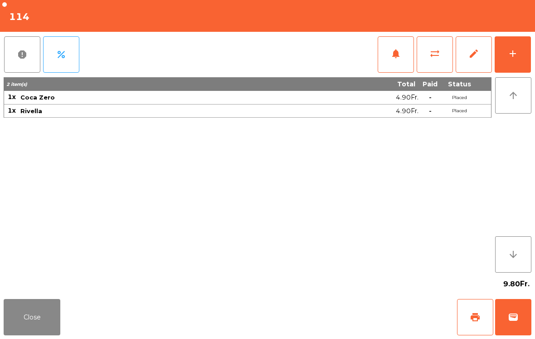
click at [28, 313] on button "Close" at bounding box center [32, 317] width 57 height 36
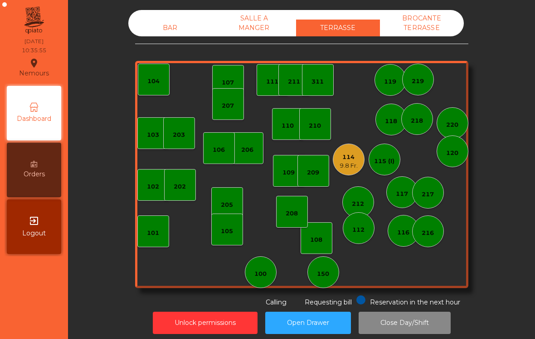
click at [434, 241] on div "216" at bounding box center [428, 231] width 32 height 32
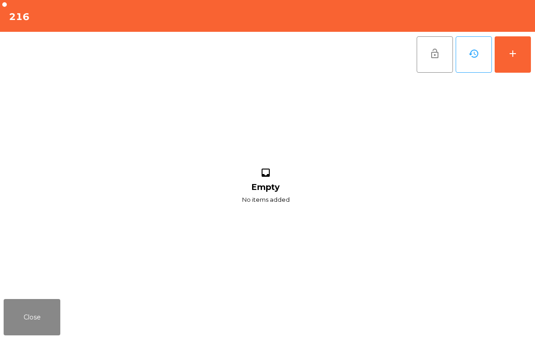
click at [521, 61] on button "add" at bounding box center [513, 54] width 36 height 36
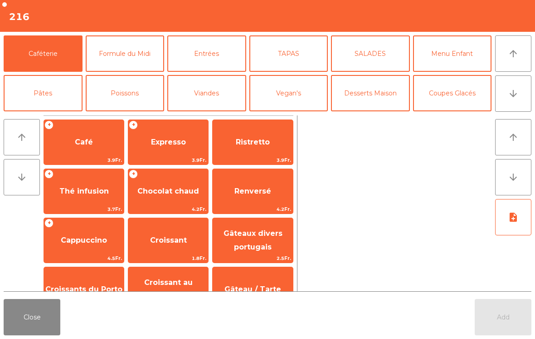
click at [41, 325] on button "Close" at bounding box center [32, 317] width 57 height 36
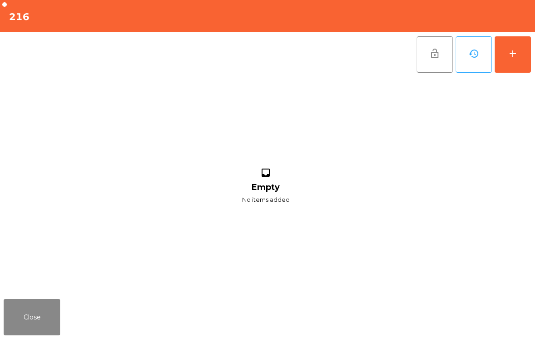
click at [518, 58] on div "add" at bounding box center [513, 53] width 11 height 11
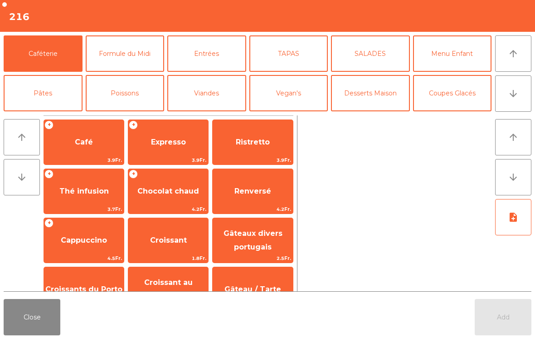
click at [528, 97] on button "arrow_downward" at bounding box center [514, 93] width 36 height 36
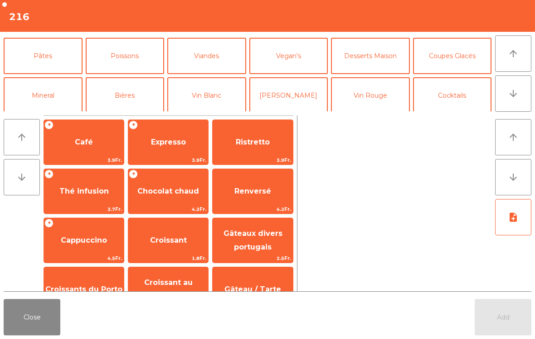
click at [64, 77] on button "Mineral" at bounding box center [43, 95] width 79 height 36
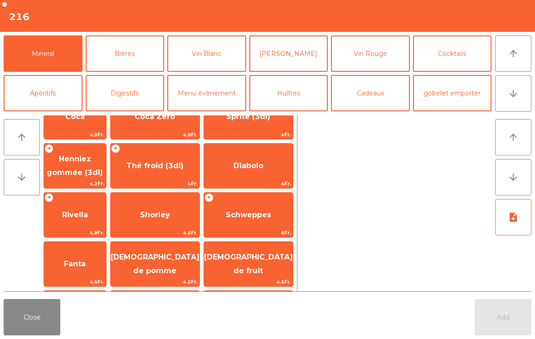
scroll to position [162, 0]
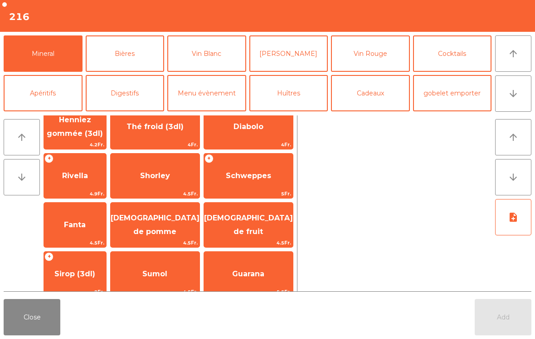
click at [277, 237] on div "Jus de fruit 4.5Fr." at bounding box center [249, 224] width 90 height 45
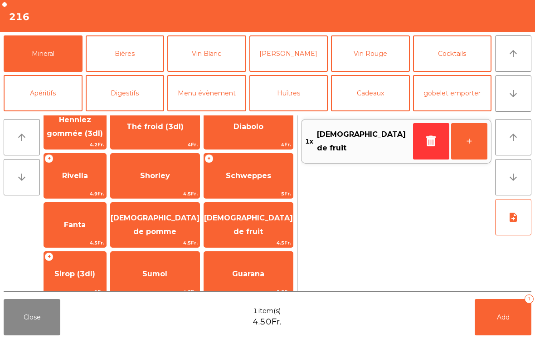
click at [147, 59] on button "Bières" at bounding box center [125, 53] width 79 height 36
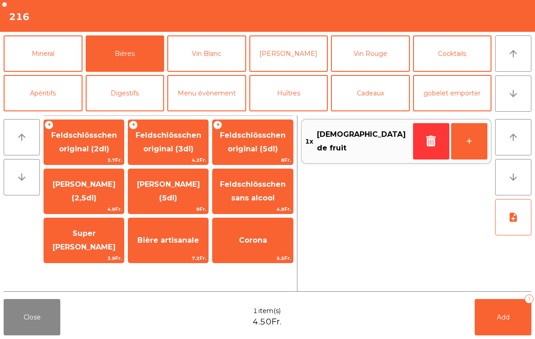
scroll to position [0, 0]
click at [195, 247] on span "Bière artisanale" at bounding box center [168, 240] width 80 height 25
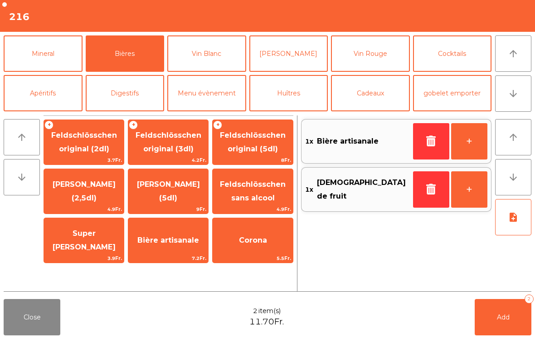
click at [518, 324] on button "Add 2" at bounding box center [503, 317] width 57 height 36
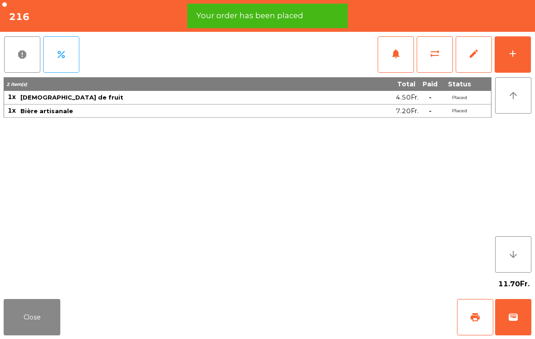
click at [477, 316] on span "print" at bounding box center [475, 316] width 11 height 11
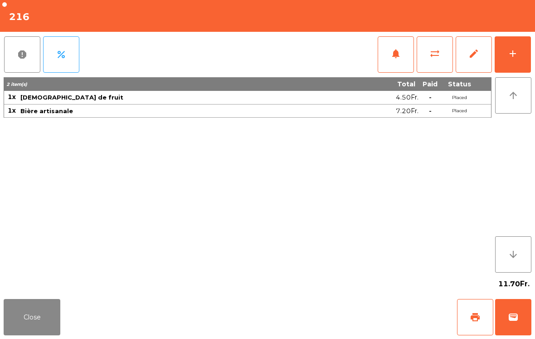
click at [496, 59] on button "add" at bounding box center [513, 54] width 36 height 36
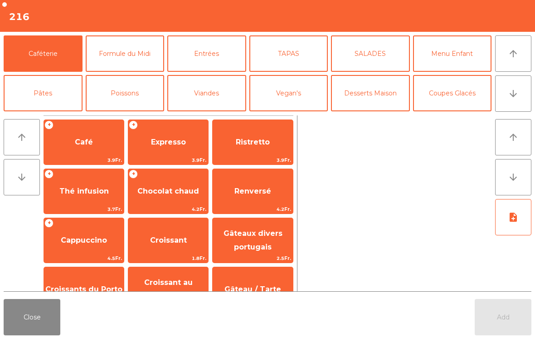
click at [100, 289] on span "Croissants du Porto" at bounding box center [83, 289] width 77 height 9
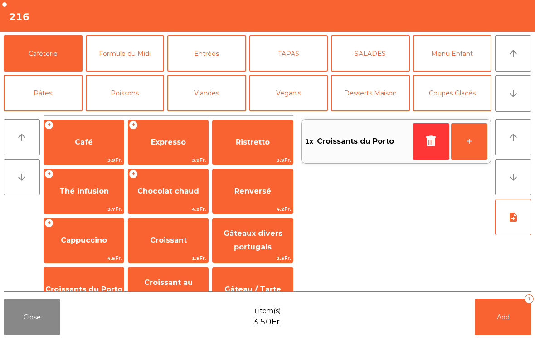
click at [505, 322] on button "Add 1" at bounding box center [503, 317] width 57 height 36
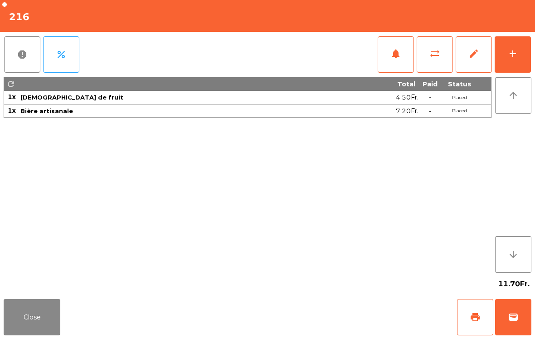
click at [476, 322] on span "print" at bounding box center [475, 316] width 11 height 11
click at [511, 314] on span "wallet" at bounding box center [513, 316] width 11 height 11
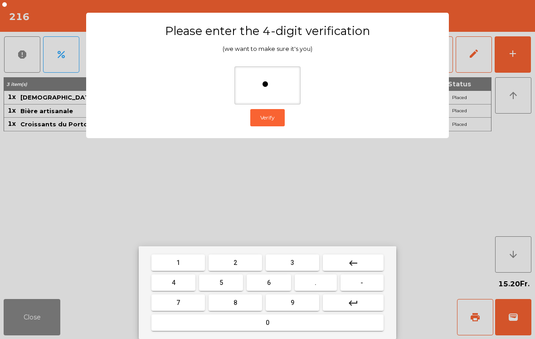
type input "**"
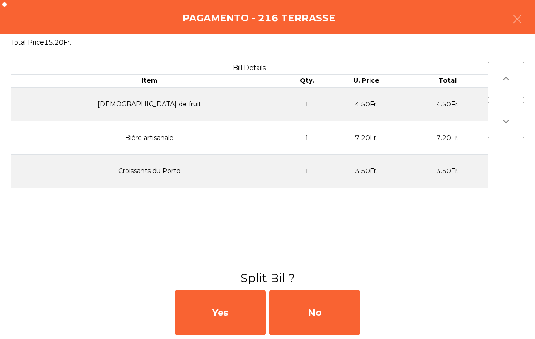
click at [319, 306] on div "No" at bounding box center [315, 312] width 91 height 45
click at [309, 319] on div "MB" at bounding box center [315, 312] width 91 height 45
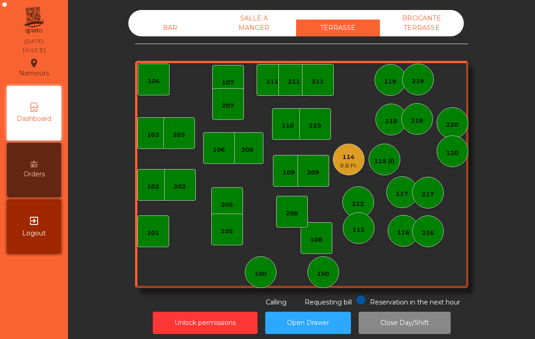
click at [292, 216] on div "208" at bounding box center [292, 213] width 12 height 9
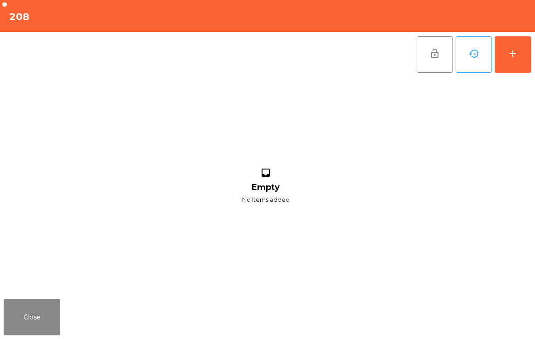
click at [529, 58] on button "add" at bounding box center [513, 54] width 36 height 36
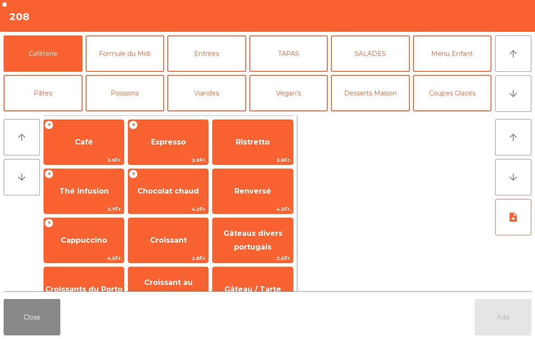
click at [94, 149] on span "Café" at bounding box center [84, 142] width 80 height 25
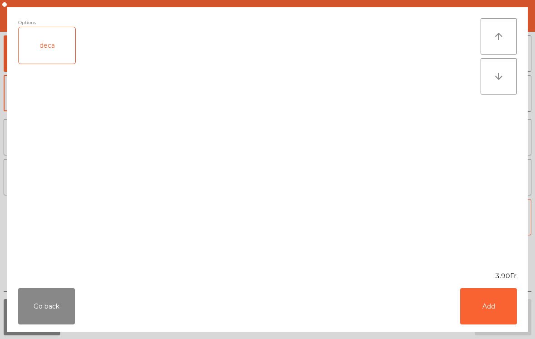
click at [492, 310] on button "Add" at bounding box center [489, 306] width 57 height 36
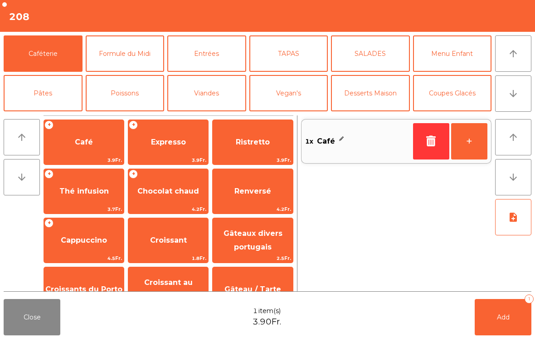
click at [470, 148] on button "+" at bounding box center [470, 141] width 36 height 36
click at [516, 319] on button "Add 2" at bounding box center [503, 317] width 57 height 36
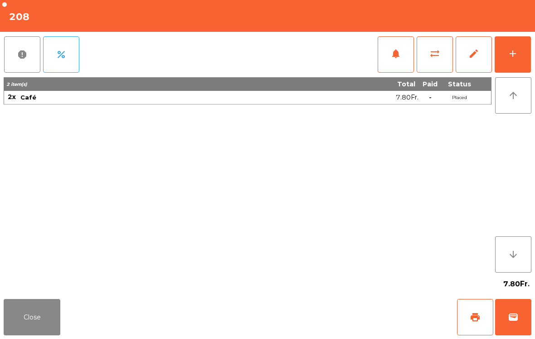
click at [33, 321] on button "Close" at bounding box center [32, 317] width 57 height 36
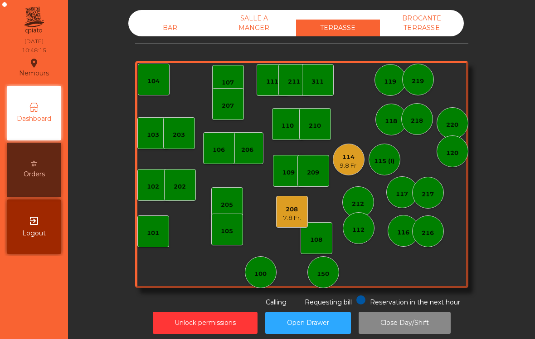
click at [346, 164] on div "9.8 Fr." at bounding box center [349, 165] width 18 height 9
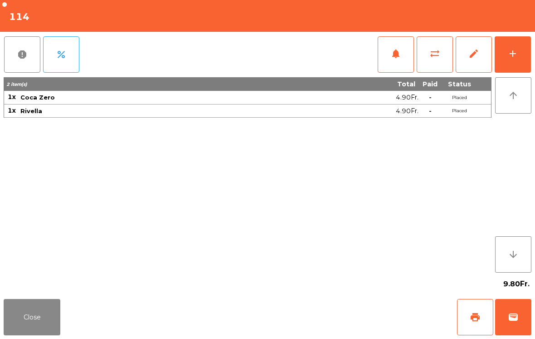
click at [510, 319] on span "wallet" at bounding box center [513, 316] width 11 height 11
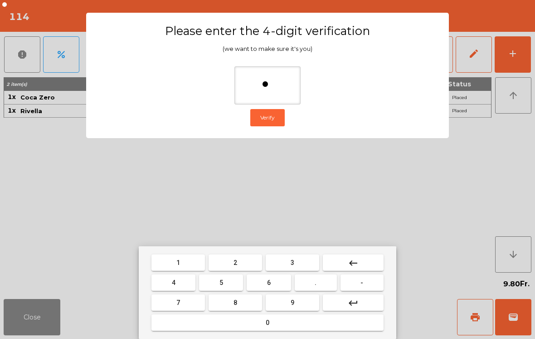
type input "**"
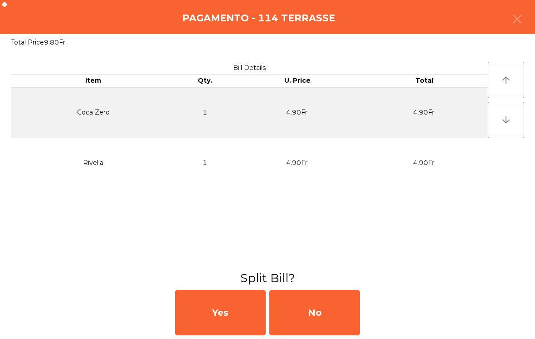
click at [324, 316] on div "No" at bounding box center [315, 312] width 91 height 45
click at [326, 296] on div "No" at bounding box center [315, 312] width 91 height 45
click at [315, 317] on div "No" at bounding box center [315, 312] width 91 height 45
